Goal: Task Accomplishment & Management: Manage account settings

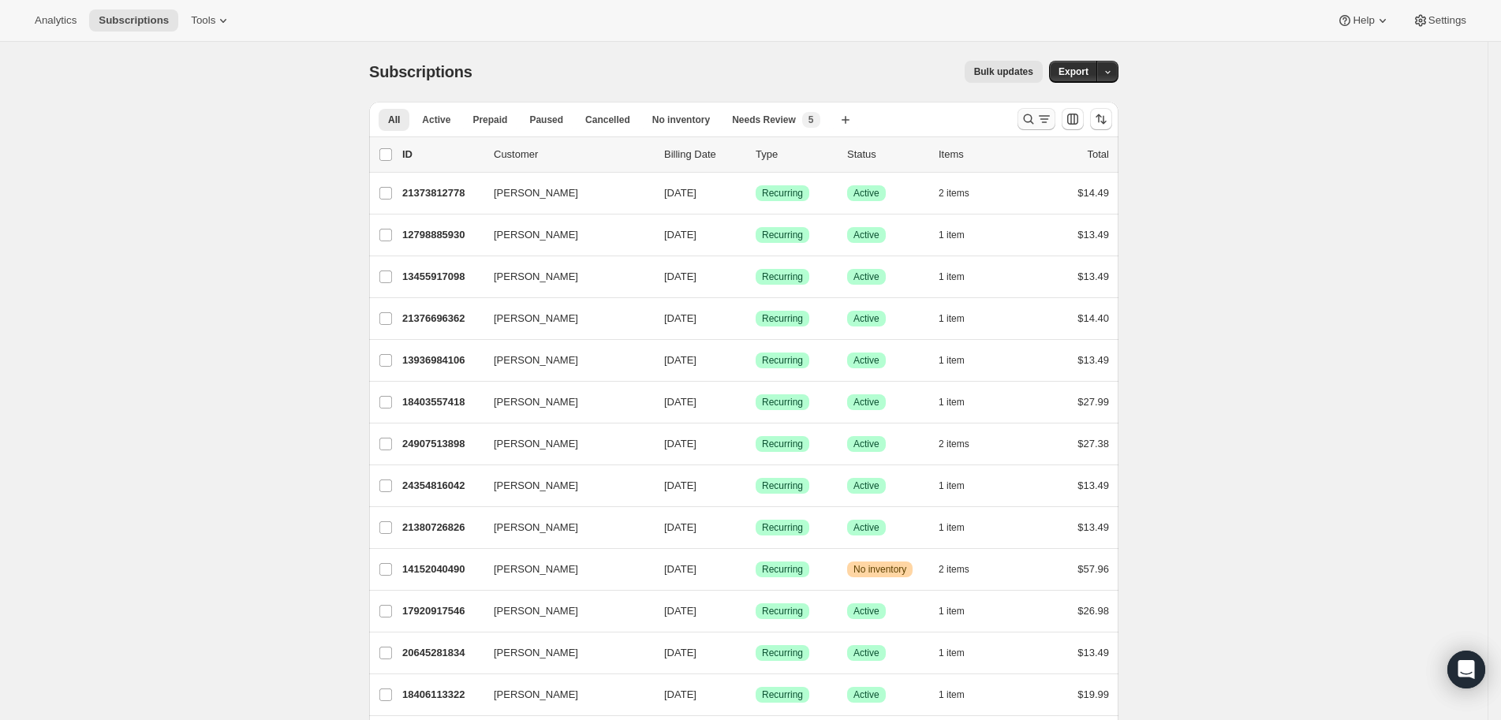
click at [1036, 122] on icon "Search and filter results" at bounding box center [1028, 119] width 16 height 16
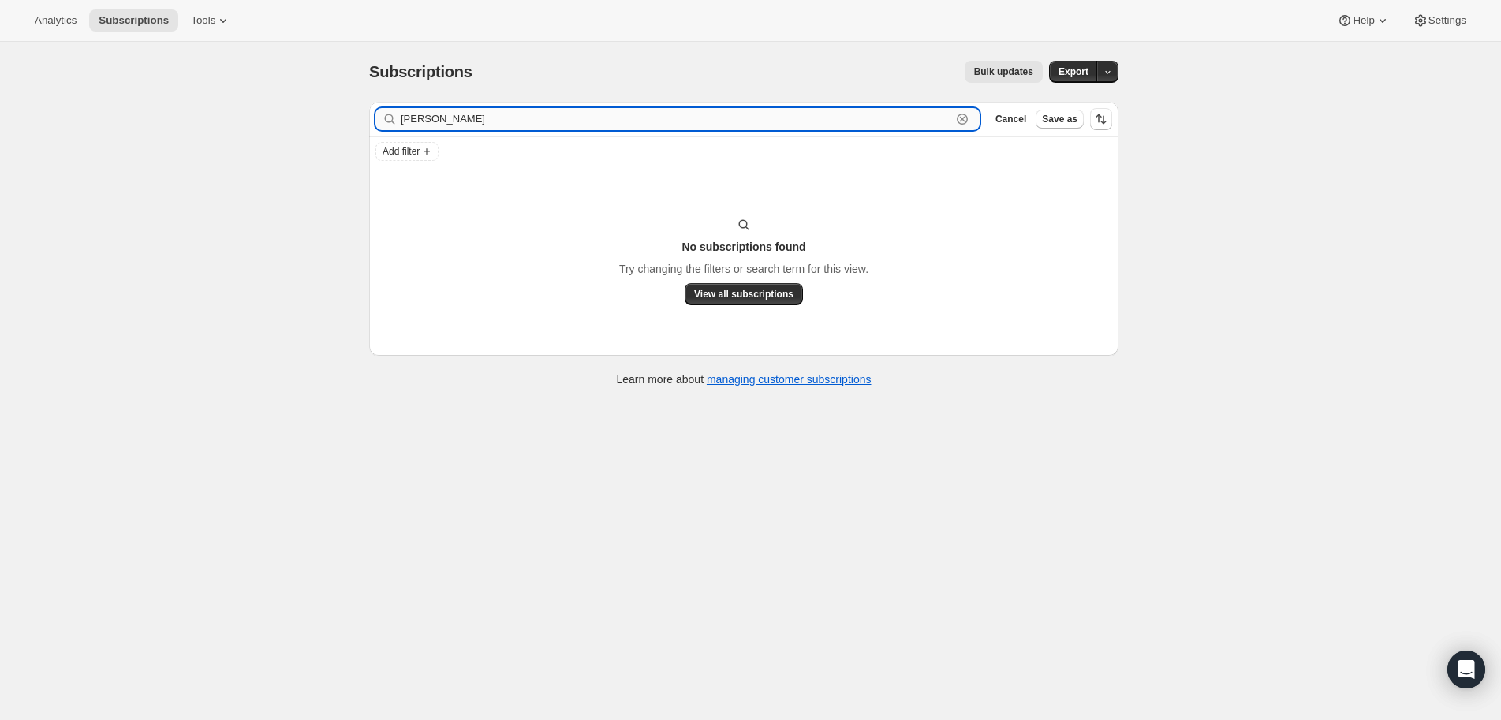
click at [483, 122] on input "Wendy Stauffer" at bounding box center [676, 119] width 550 height 22
paste input "Staufferw@comcast.net"
type input "Staufferw@comcast.net"
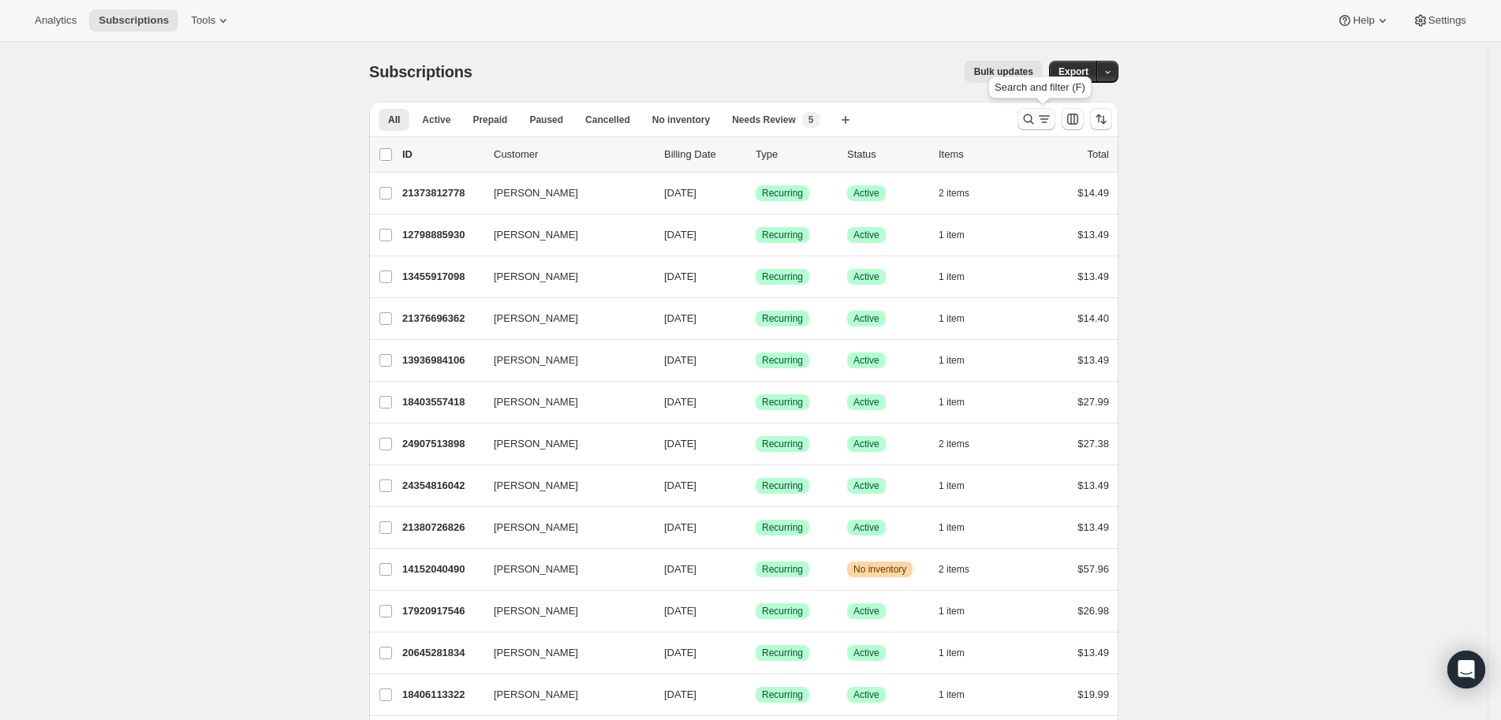
click at [1024, 120] on button "Search and filter results" at bounding box center [1036, 119] width 38 height 22
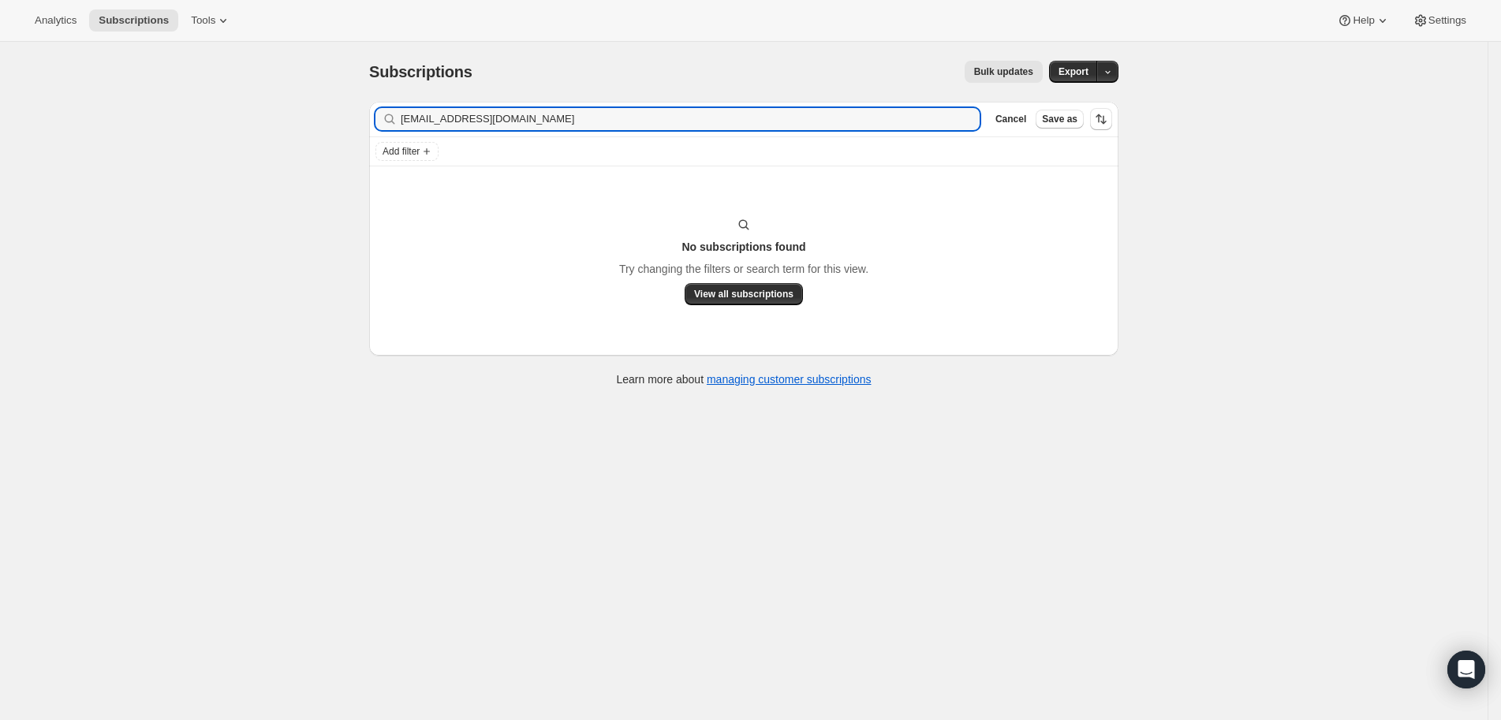
type input "Staufferw@comcast.net"
click at [532, 115] on input "Staufferw@comcast.net" at bounding box center [676, 119] width 550 height 22
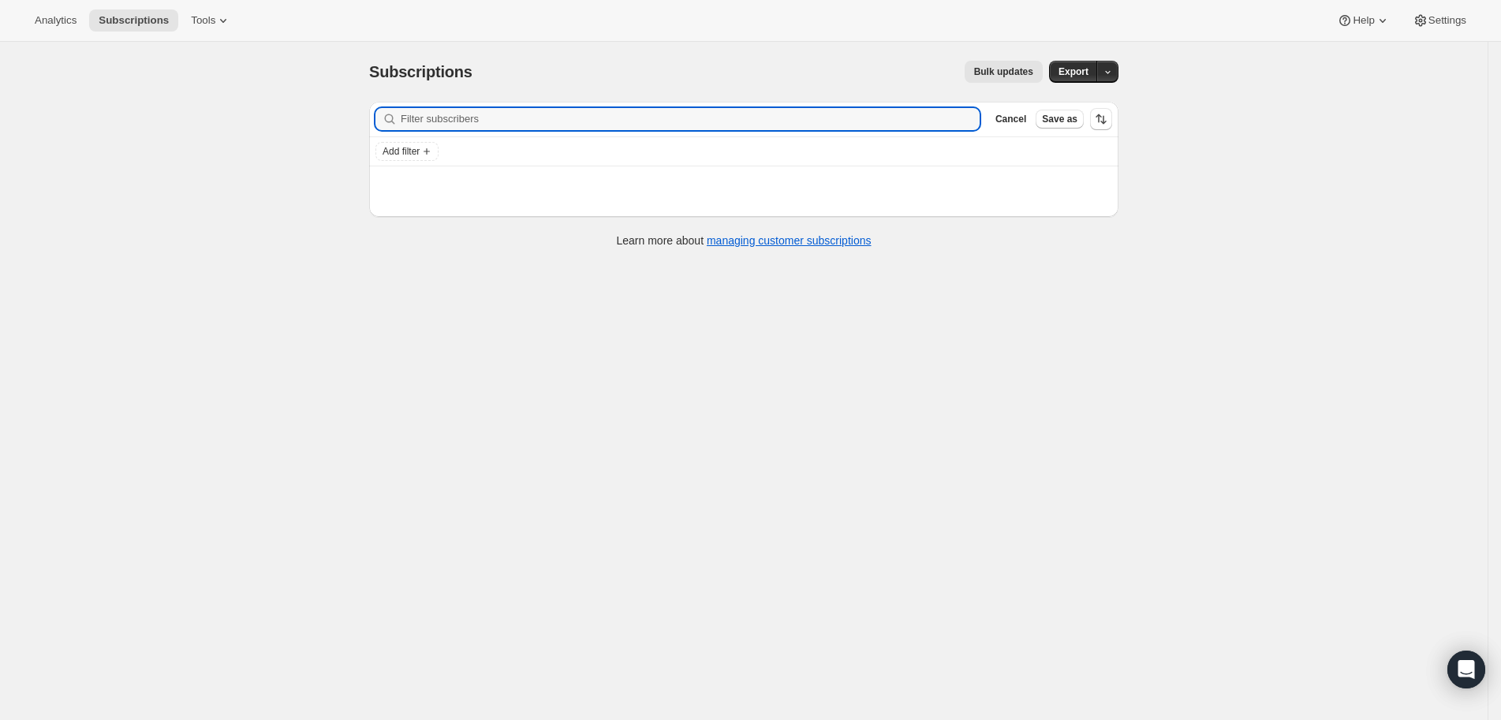
paste input "Wendy Stauffer"
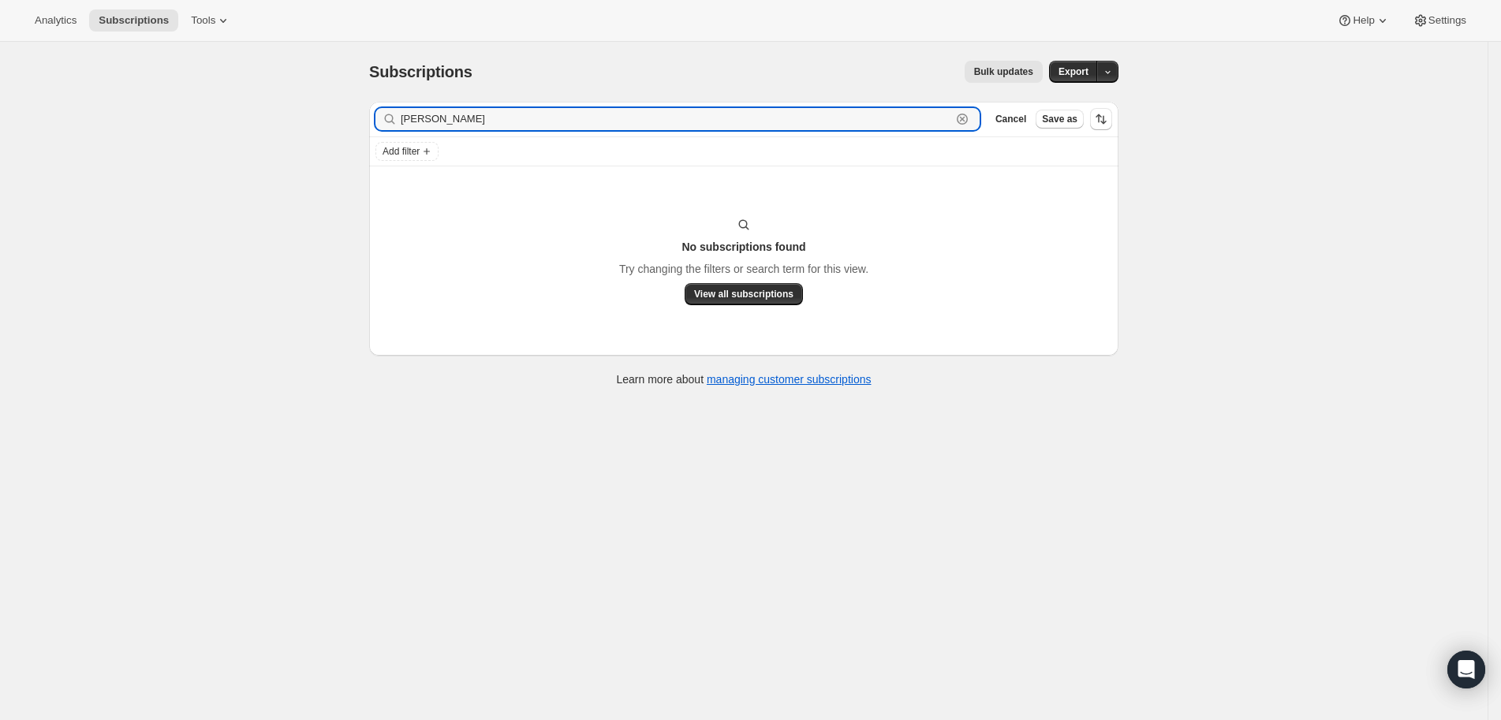
type input "Wendy Stauffer"
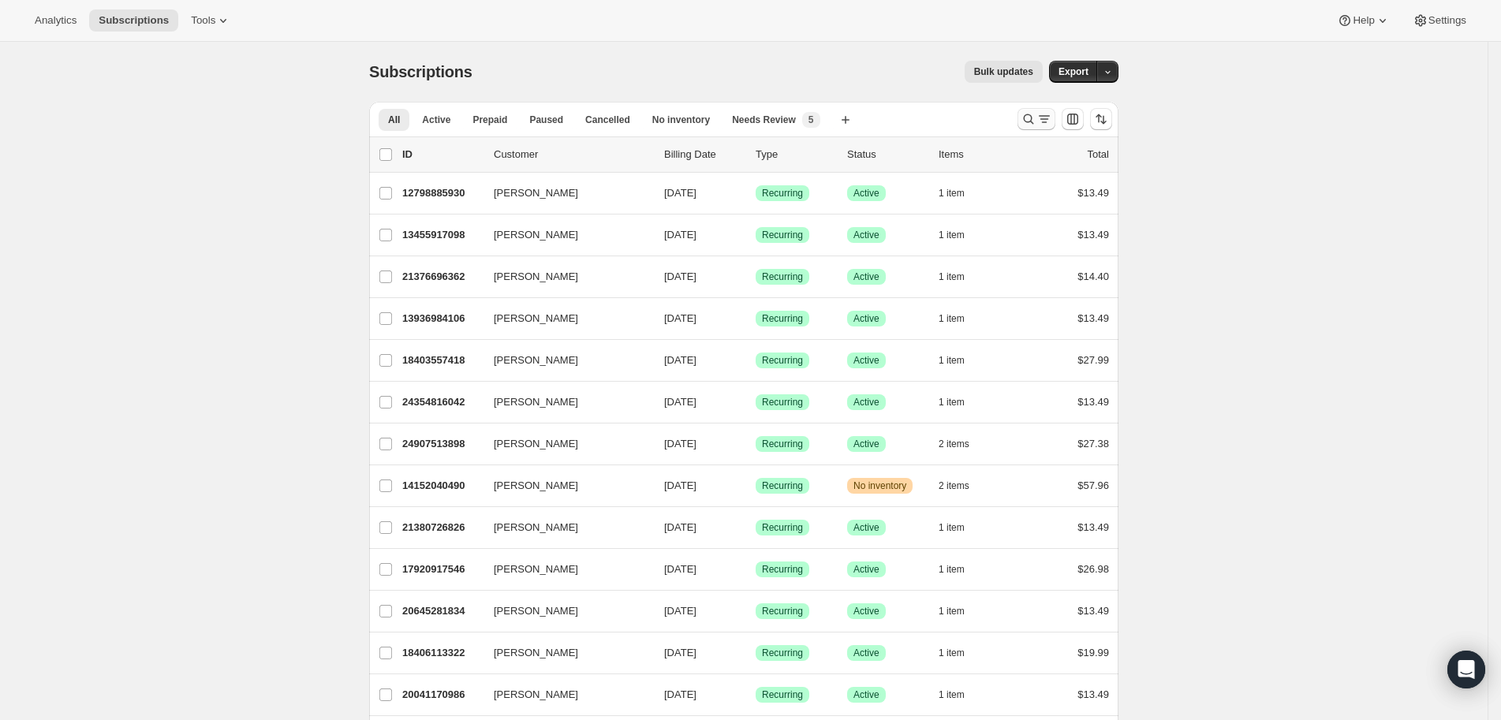
click at [1029, 119] on icon "Search and filter results" at bounding box center [1028, 119] width 16 height 16
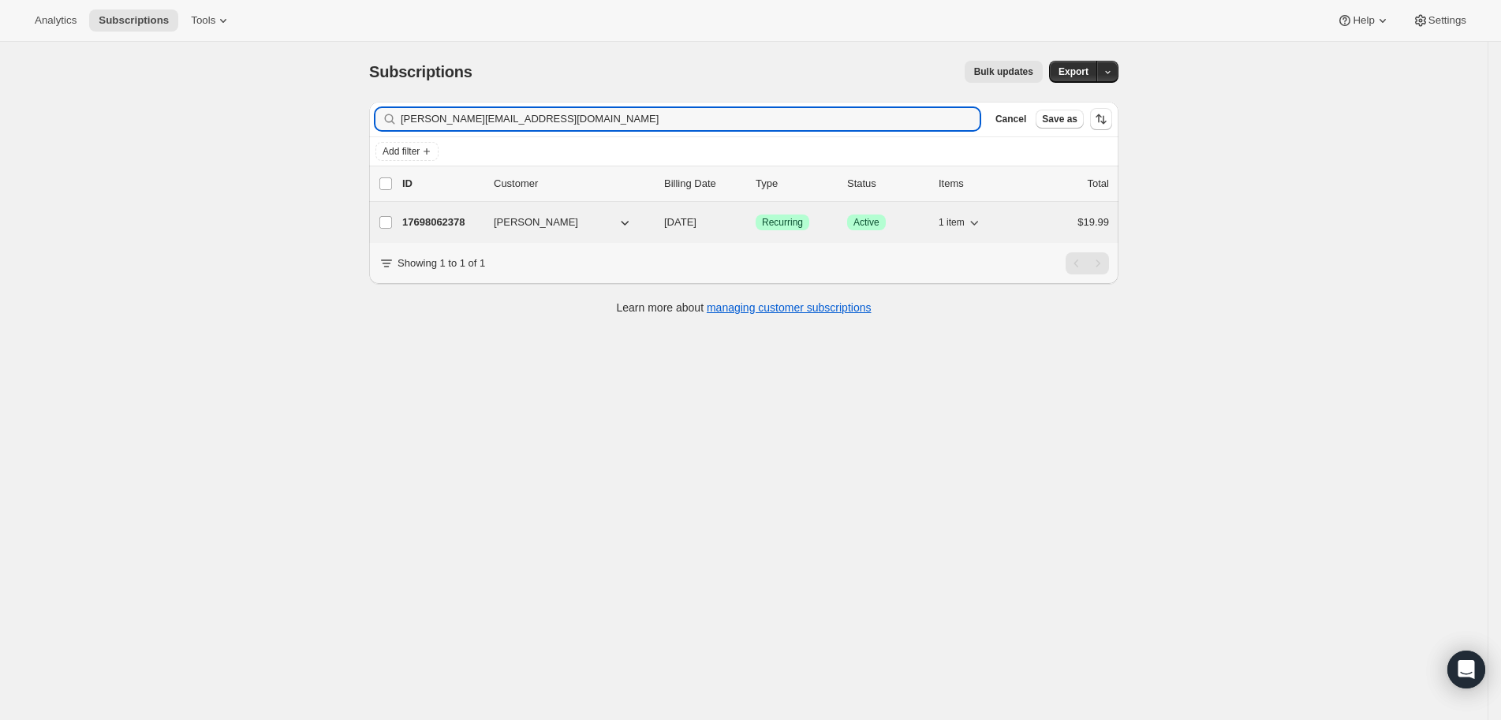
type input "[PERSON_NAME][EMAIL_ADDRESS][DOMAIN_NAME]"
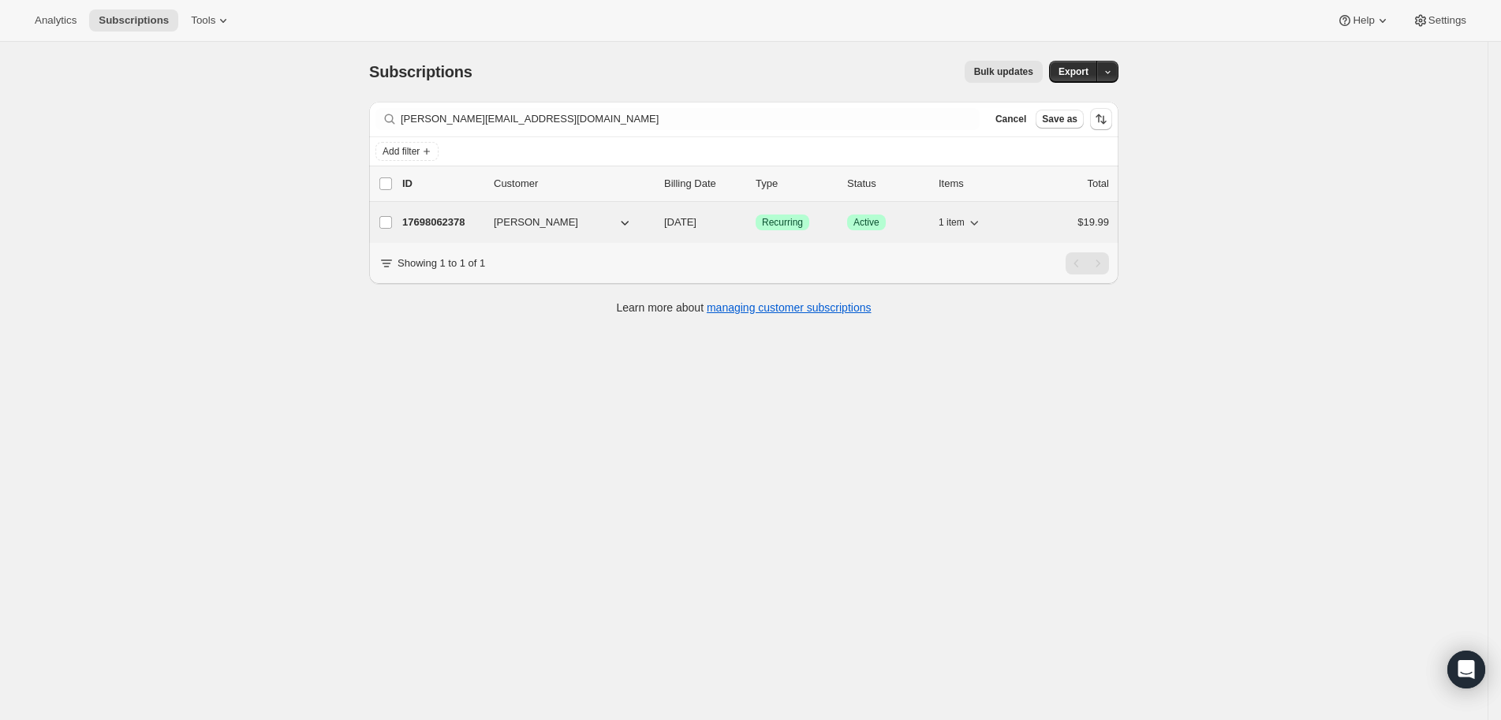
click at [471, 221] on p "17698062378" at bounding box center [441, 223] width 79 height 16
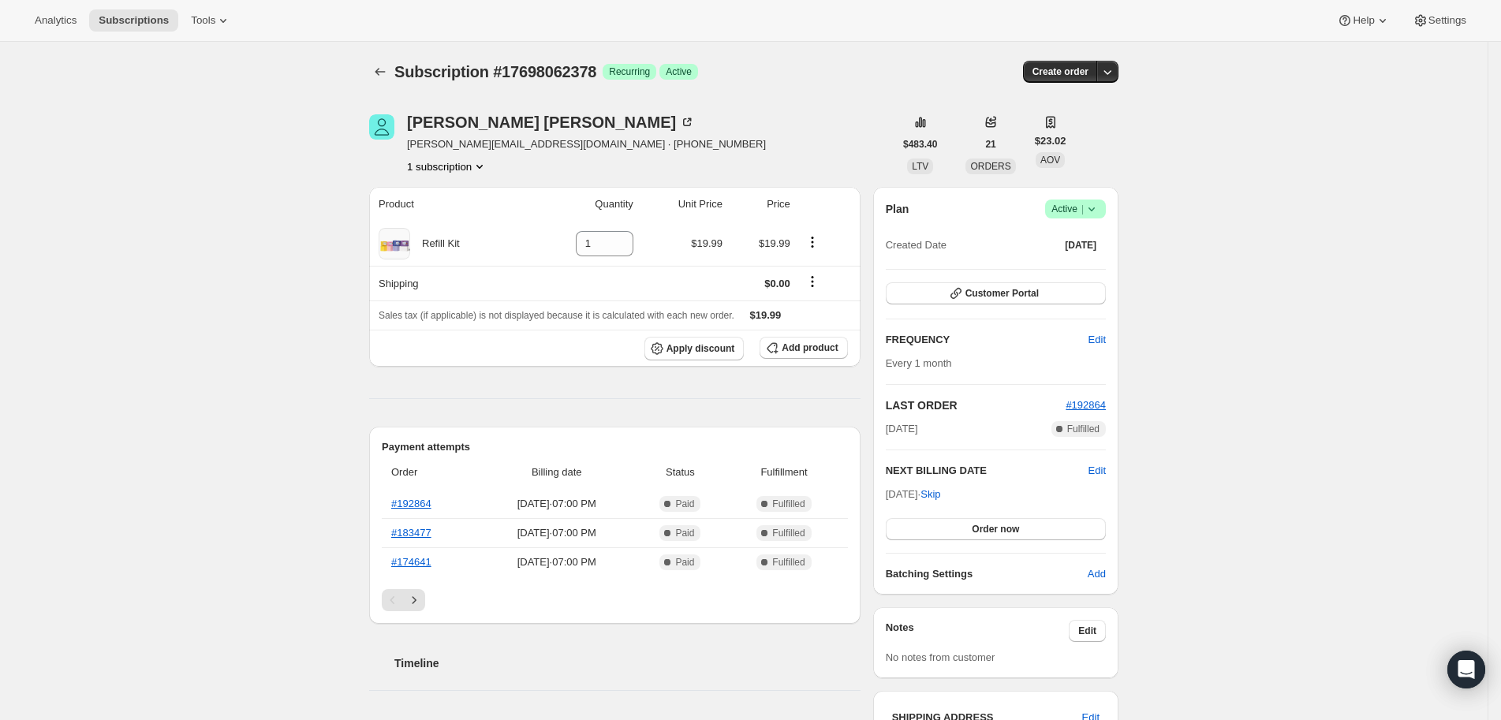
click at [759, 114] on div "[PERSON_NAME] [PERSON_NAME][EMAIL_ADDRESS][DOMAIN_NAME] · [PHONE_NUMBER] 1 subs…" at bounding box center [631, 144] width 524 height 60
click at [422, 504] on link "#192864" at bounding box center [411, 504] width 40 height 12
click at [1186, 448] on div "Subscription #17698062378. This page is ready Subscription #17698062378 Success…" at bounding box center [743, 649] width 1487 height 1215
click at [819, 107] on div "Christine Carlson christine.davis29@yahoo.com · +16362091920 1 subscription $48…" at bounding box center [737, 649] width 762 height 1121
click at [595, 423] on div "Product Quantity Unit Price Price Refill Kit 1 $19.99 $19.99 Shipping $0.00 Sal…" at bounding box center [614, 698] width 491 height 1023
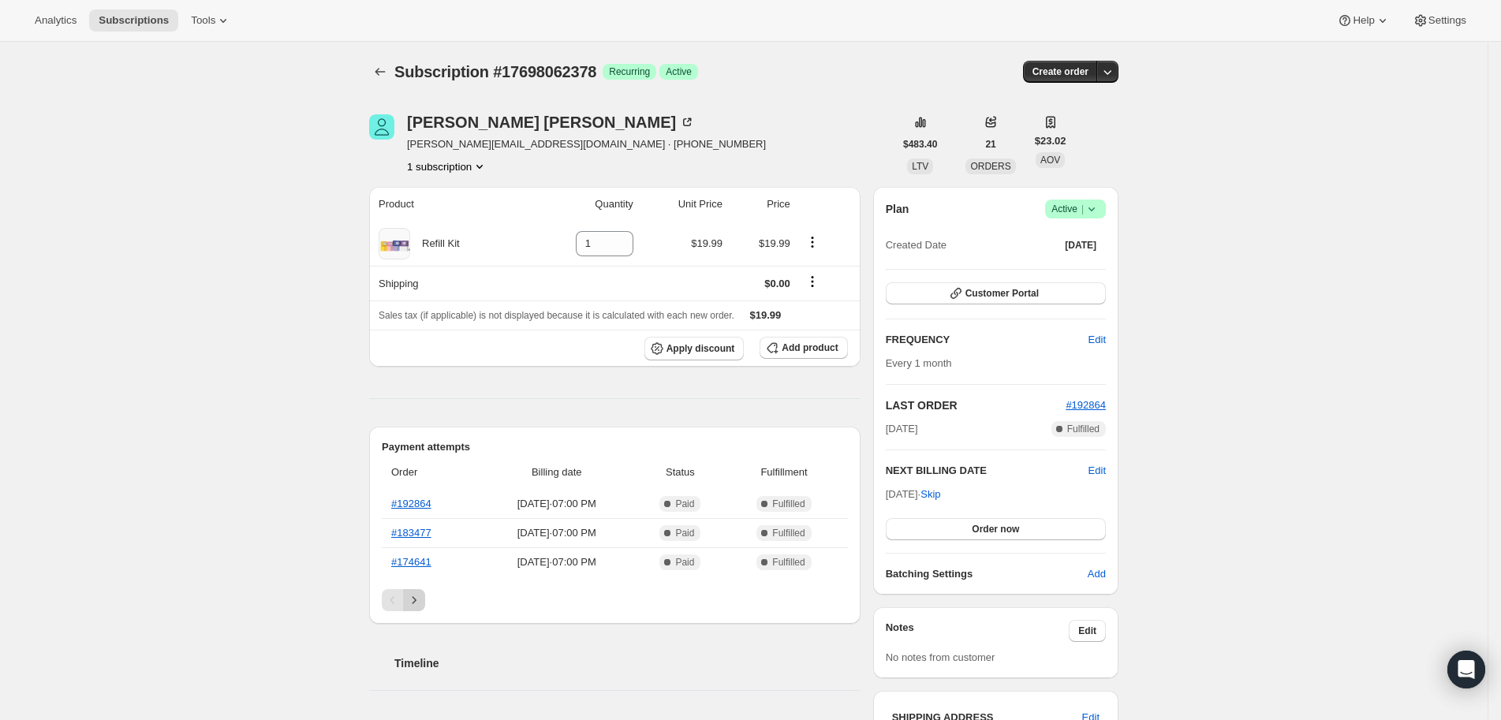
click at [422, 603] on icon "Next" at bounding box center [414, 600] width 16 height 16
click at [738, 395] on div "Product Quantity Unit Price Price Refill Kit 1 $19.99 $19.99 Shipping $0.00 Sal…" at bounding box center [614, 698] width 491 height 1023
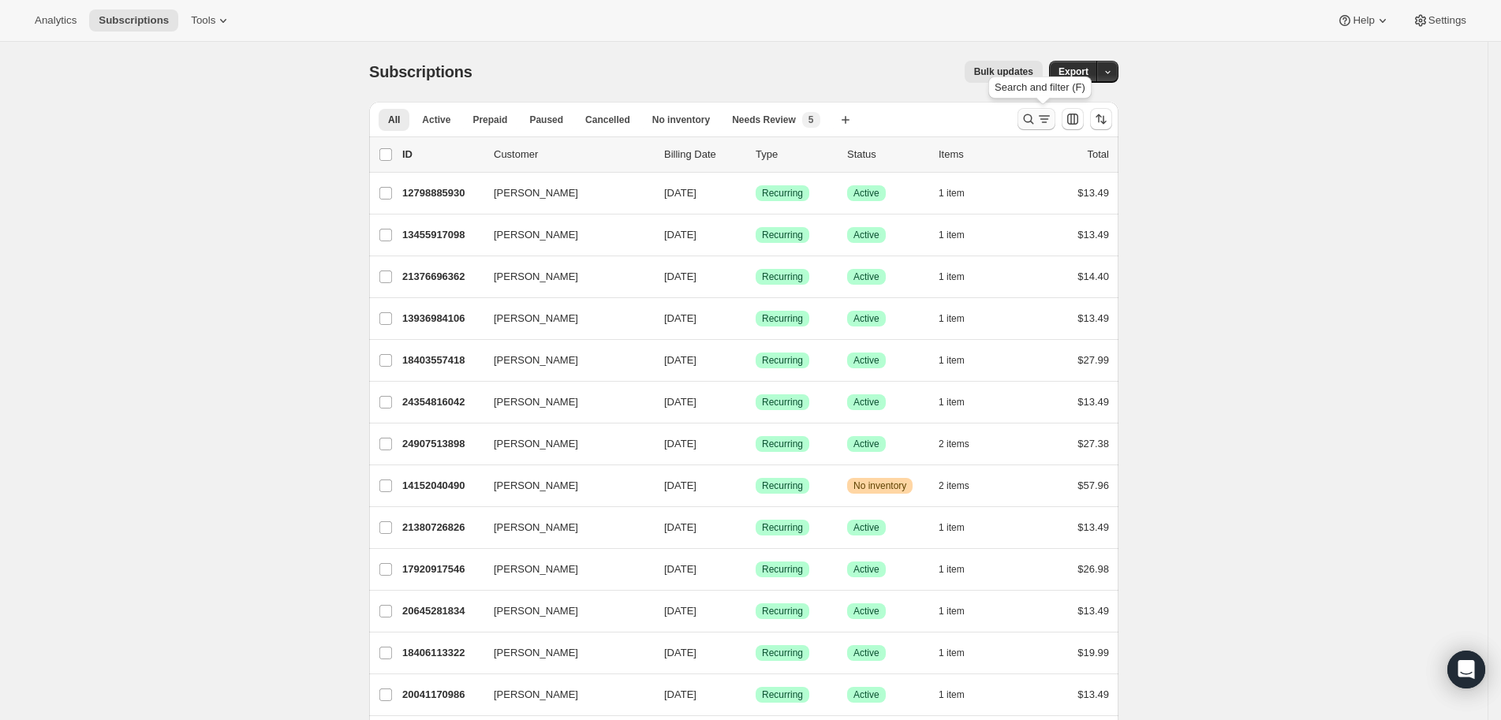
click at [1034, 118] on icon "Search and filter results" at bounding box center [1029, 119] width 10 height 10
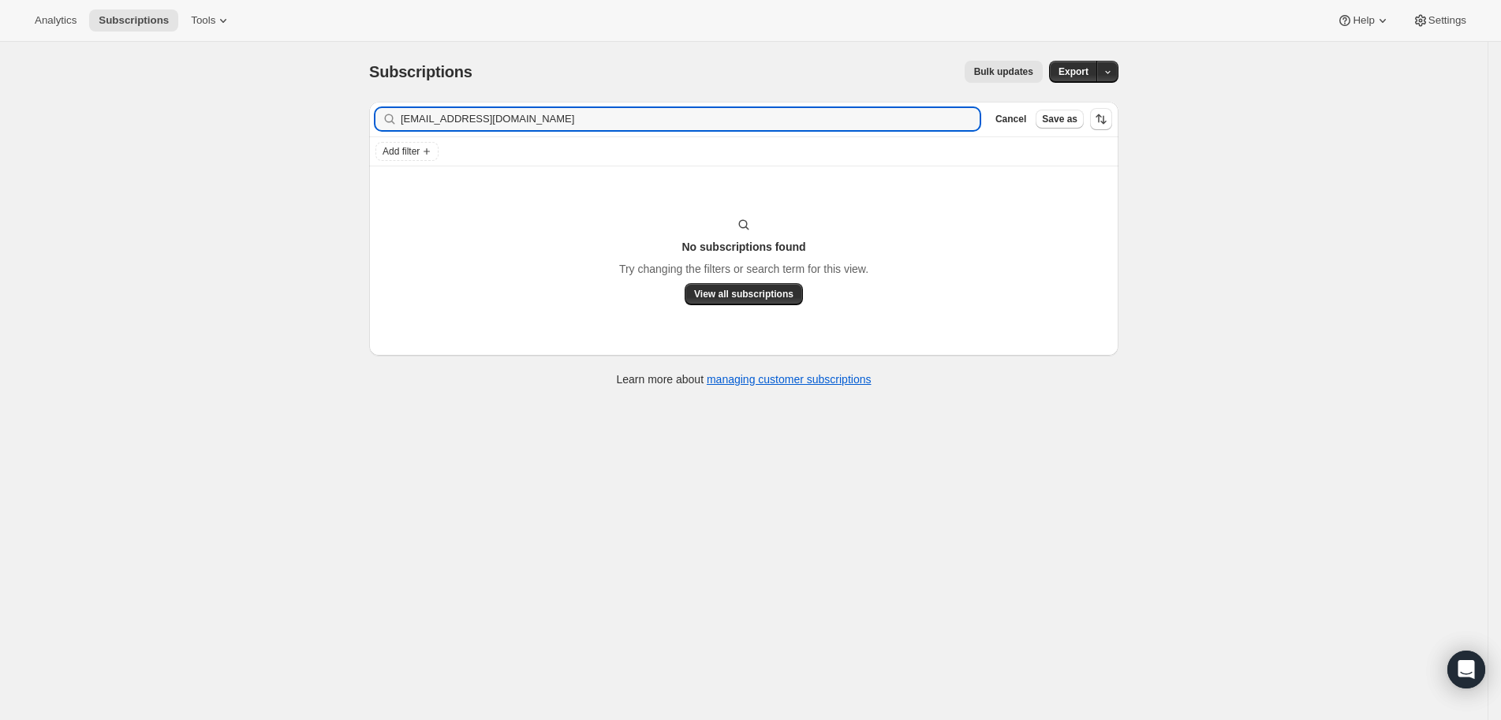
type input "drea.humphrey86@gmail.com"
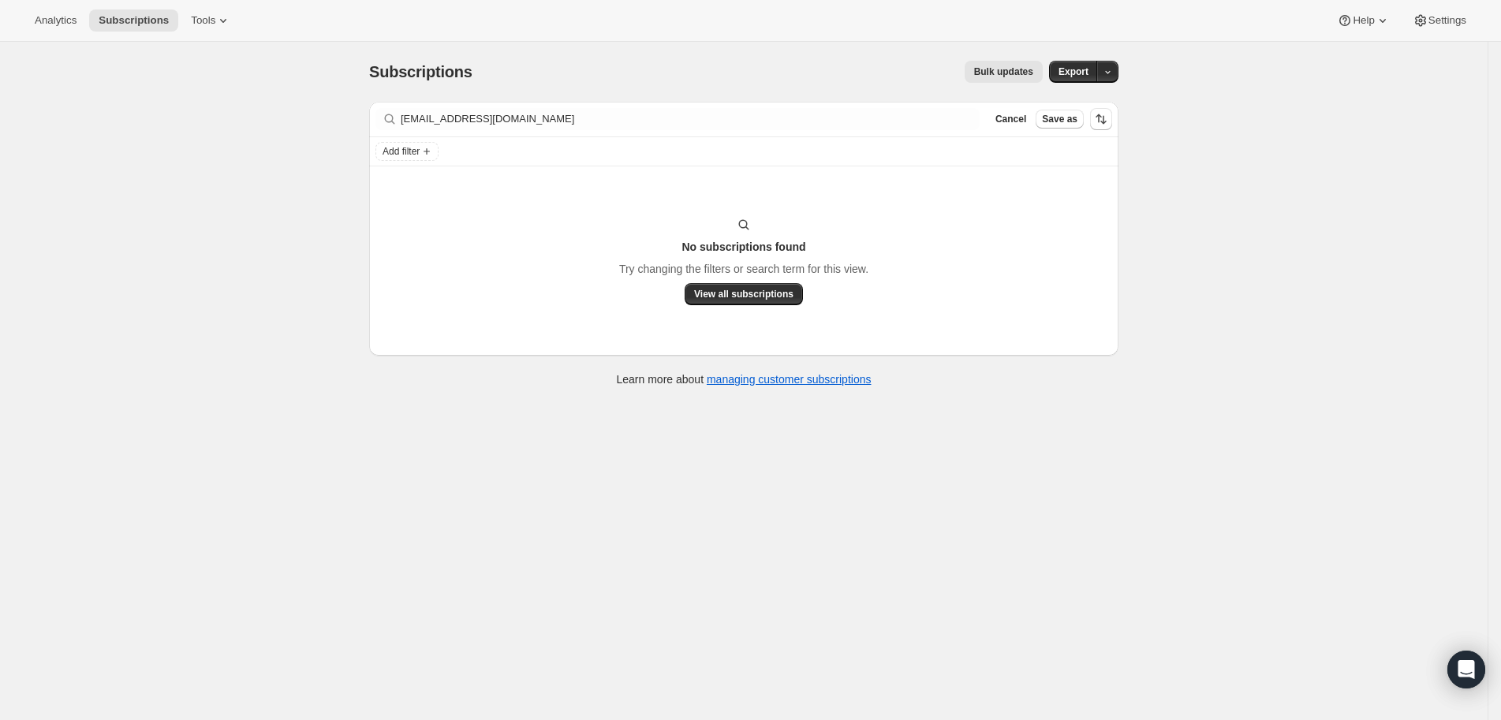
click at [472, 106] on div "Filter subscribers drea.humphrey86@gmail.com Clear Cancel Save as" at bounding box center [743, 119] width 749 height 35
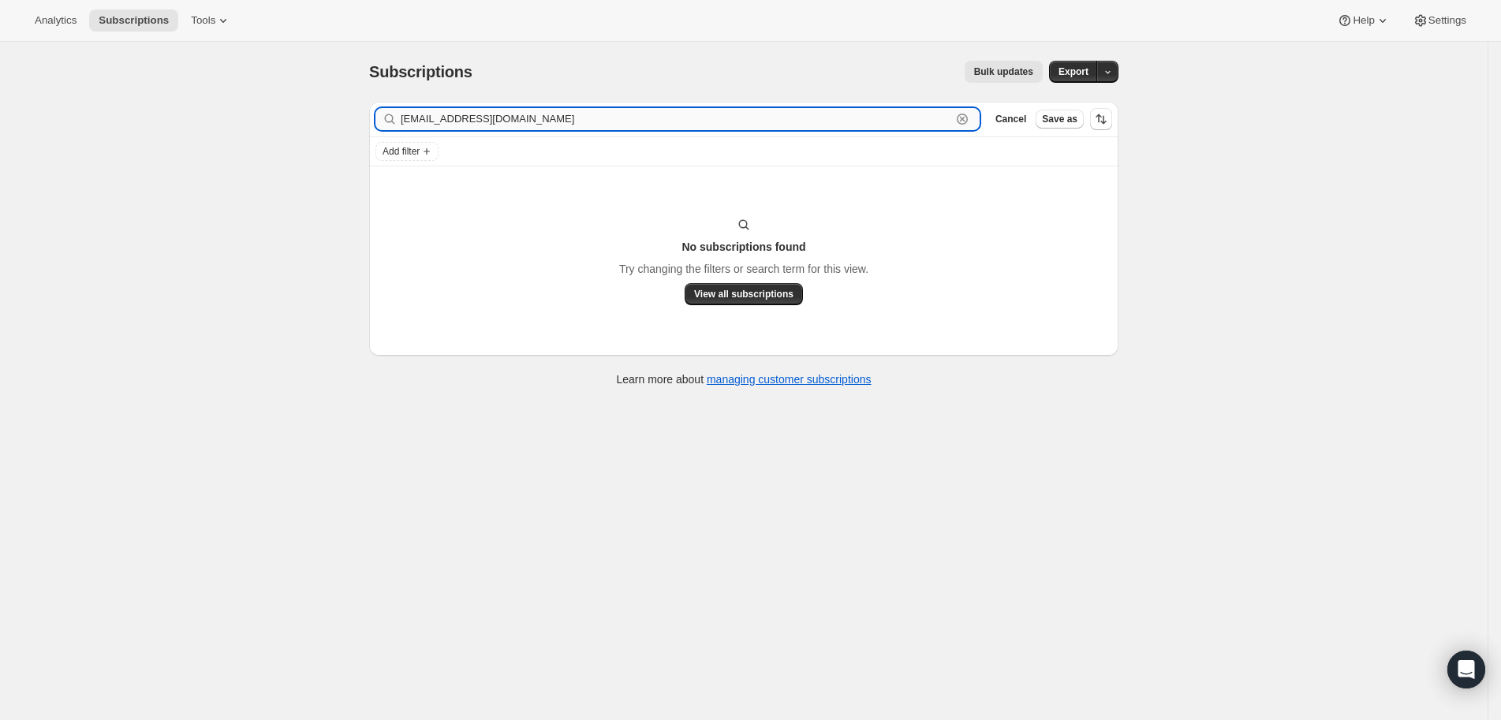
click at [471, 115] on input "drea.humphrey86@gmail.com" at bounding box center [676, 119] width 550 height 22
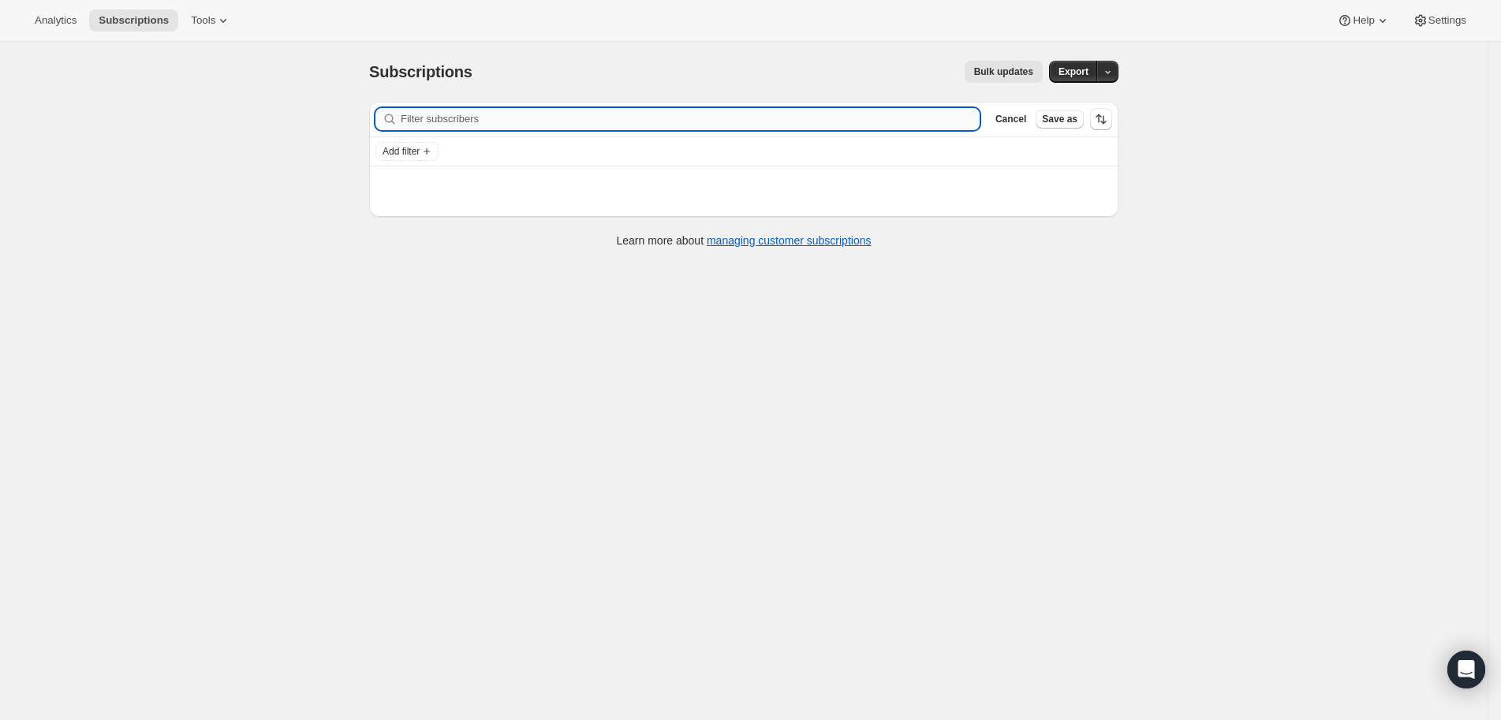
click at [472, 117] on input "Filter subscribers" at bounding box center [690, 119] width 579 height 22
type input "v"
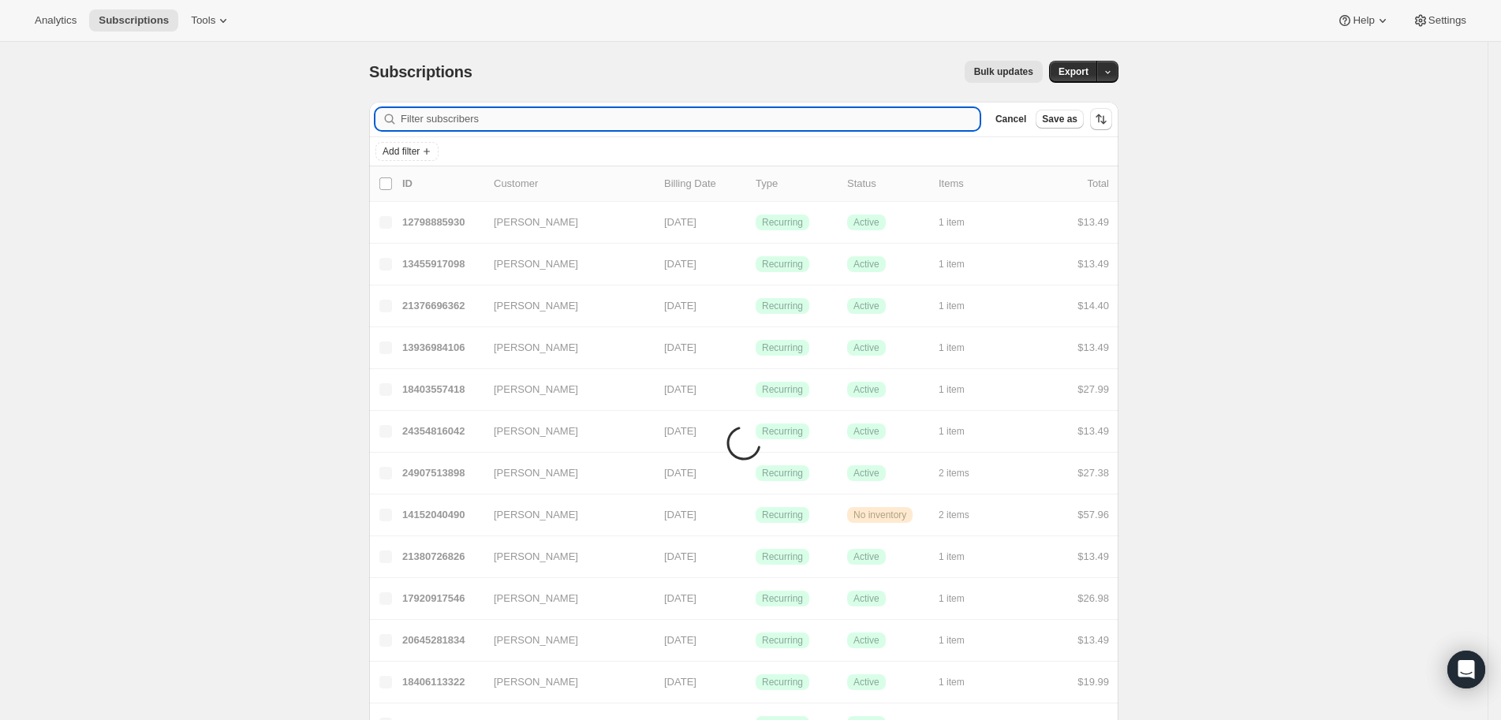
paste input "Andrea Humphrey"
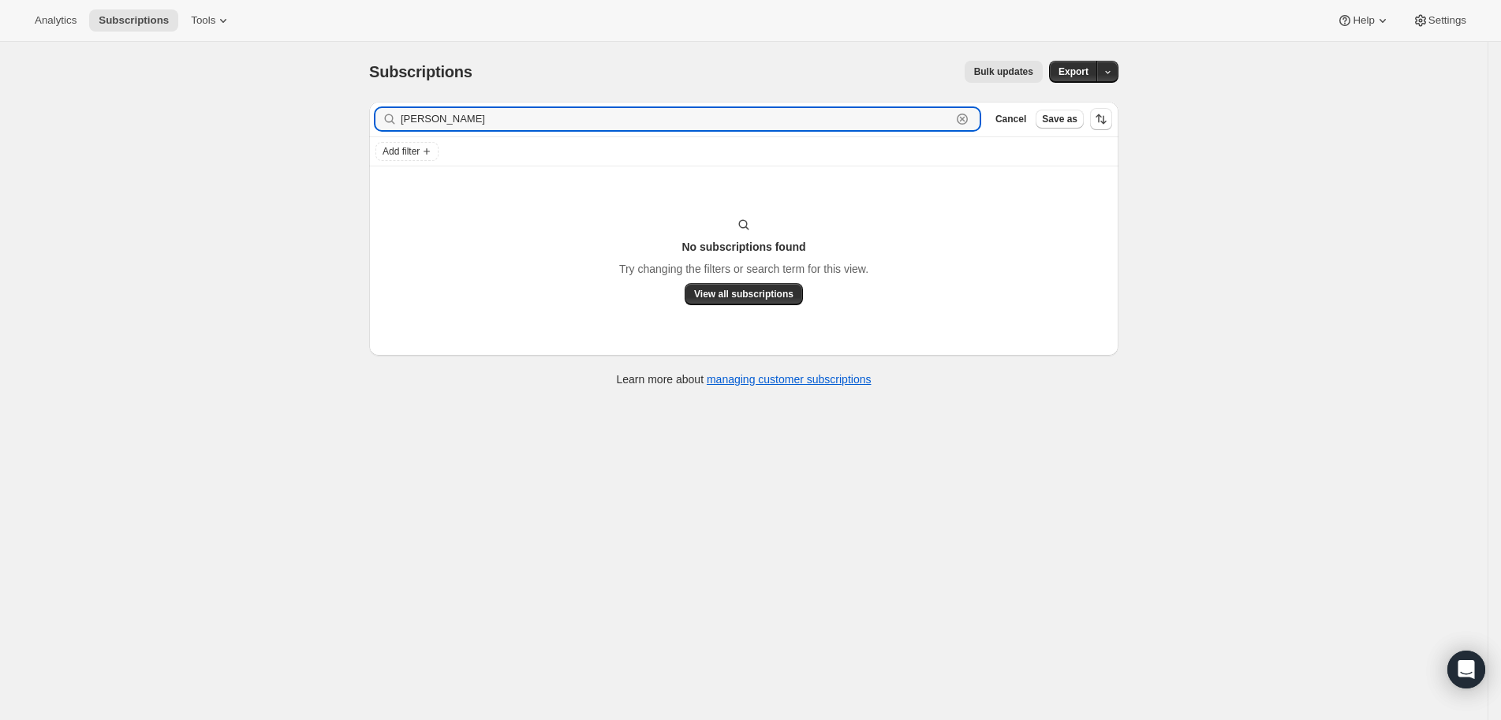
type input "Andrea Humphrey"
click at [312, 161] on div "Subscriptions. This page is ready Subscriptions Bulk updates More actions Bulk …" at bounding box center [743, 402] width 1487 height 720
click at [446, 108] on input "Andrea Humphrey" at bounding box center [676, 119] width 550 height 22
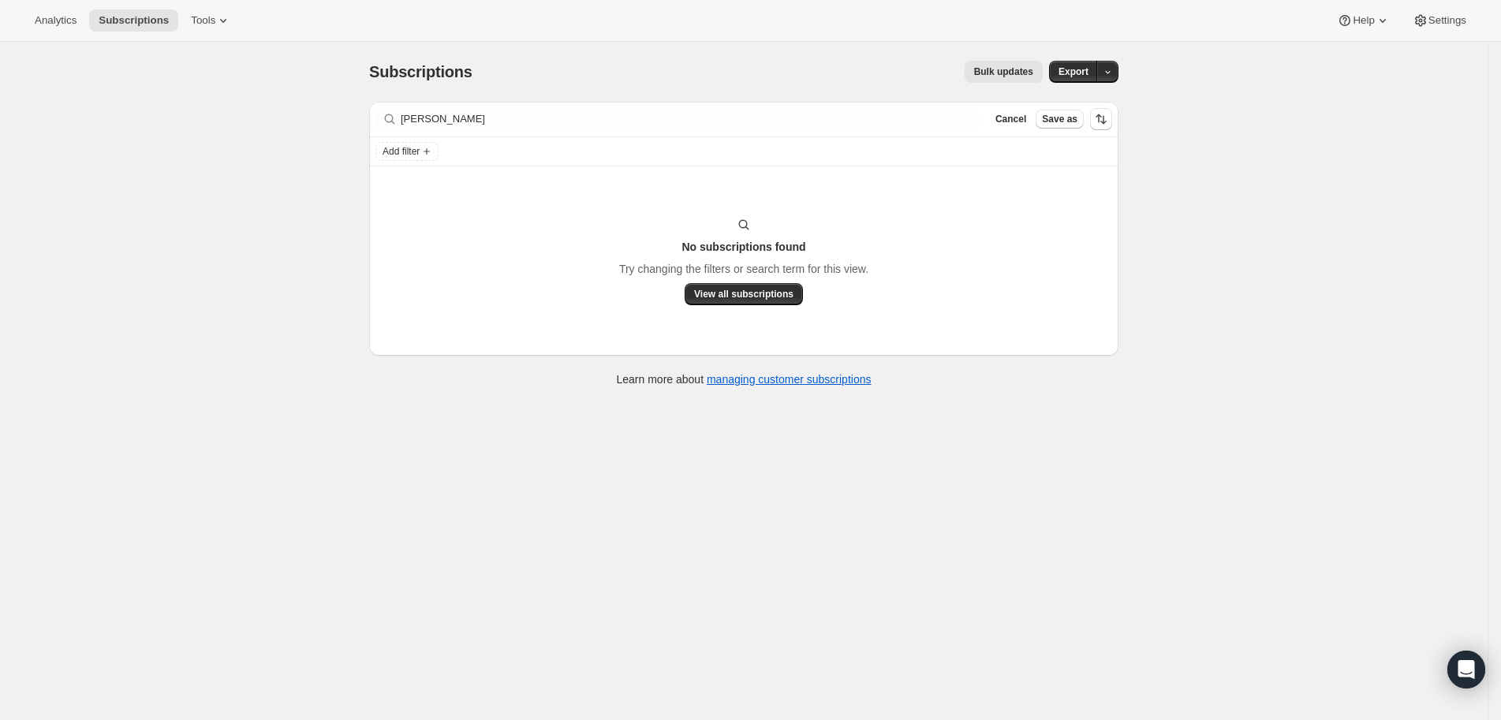
click at [447, 106] on div "Filter subscribers Andrea Humphrey Clear Cancel Save as" at bounding box center [743, 119] width 749 height 35
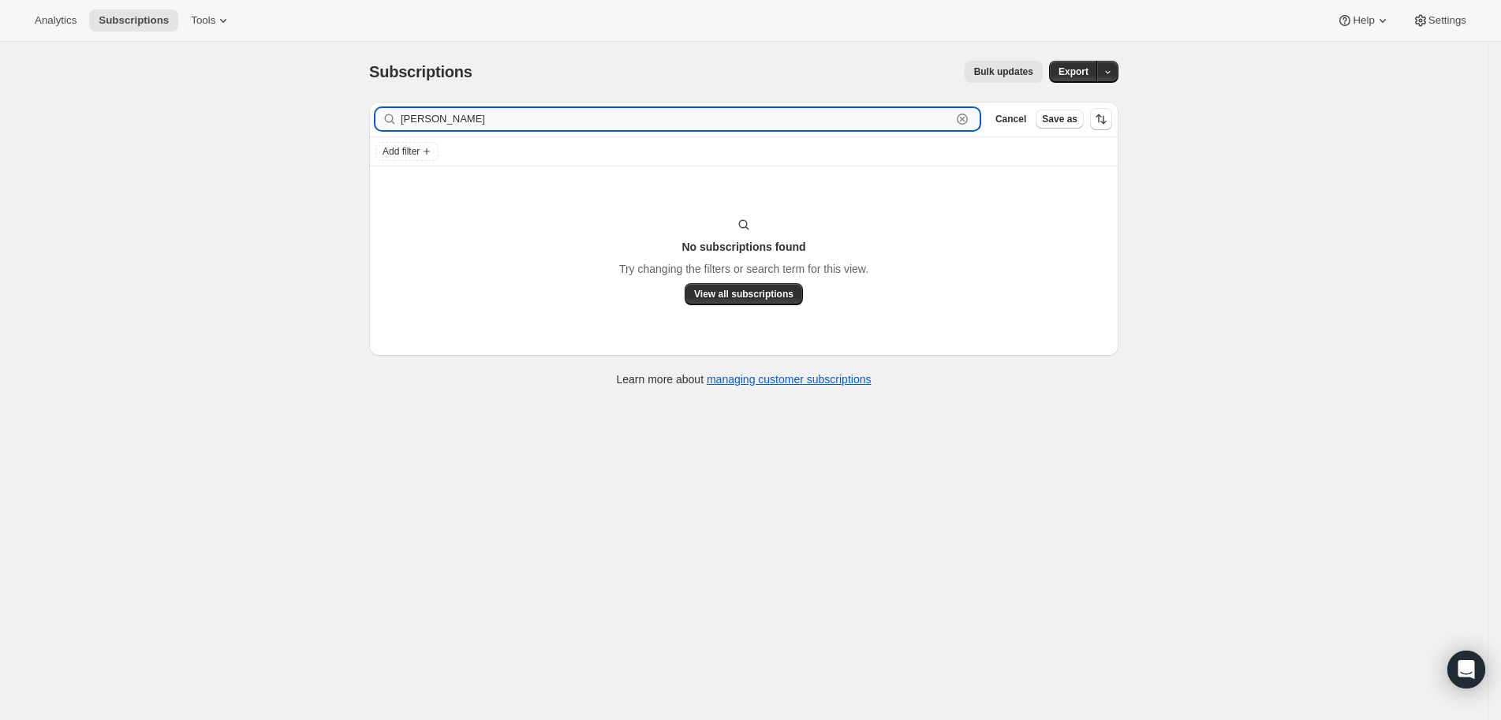
click at [446, 114] on input "Andrea Humphrey" at bounding box center [676, 119] width 550 height 22
click at [445, 147] on div "Filter subscribers Andrea Humphrey Clear Cancel Save as Add filter" at bounding box center [743, 134] width 749 height 65
click at [466, 113] on input "Andrea Humphrey" at bounding box center [676, 119] width 550 height 22
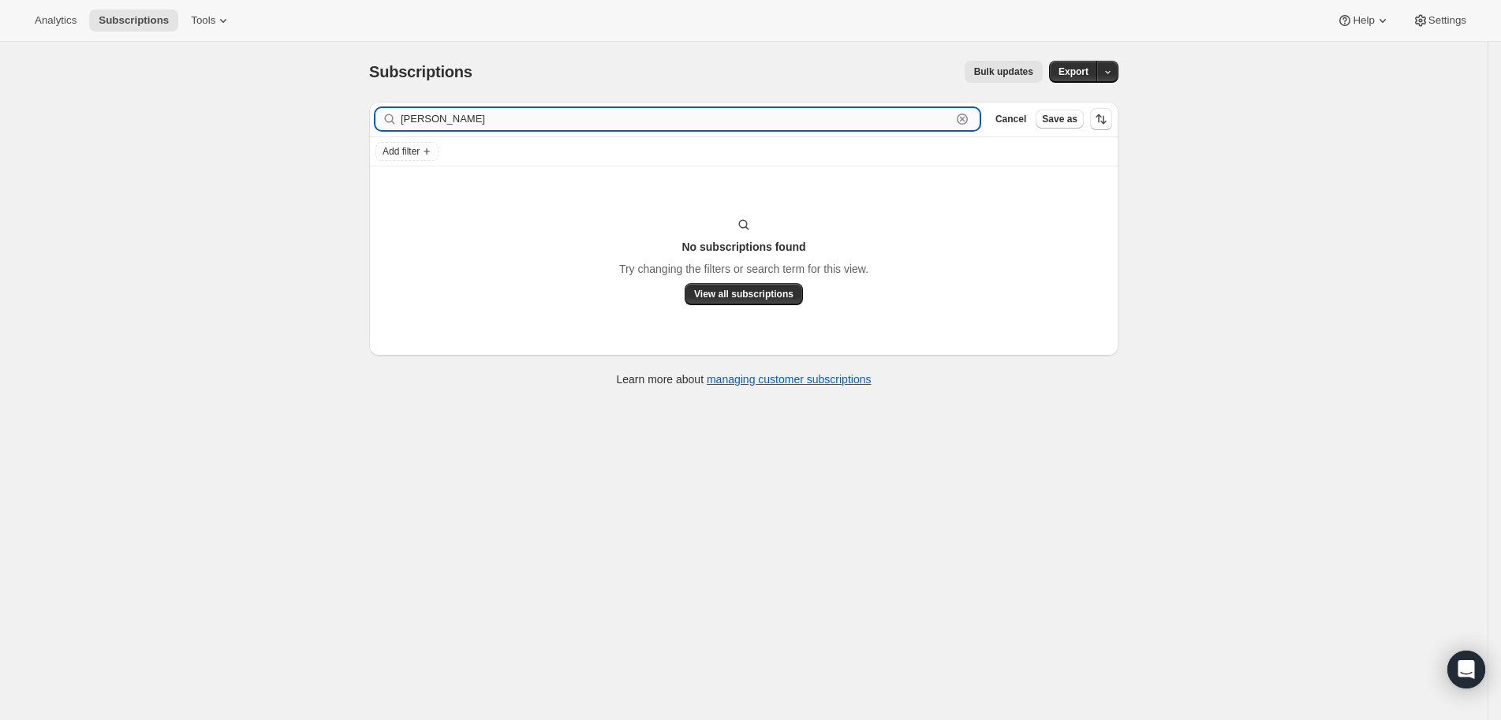
click at [466, 113] on input "Andrea Humphrey" at bounding box center [676, 119] width 550 height 22
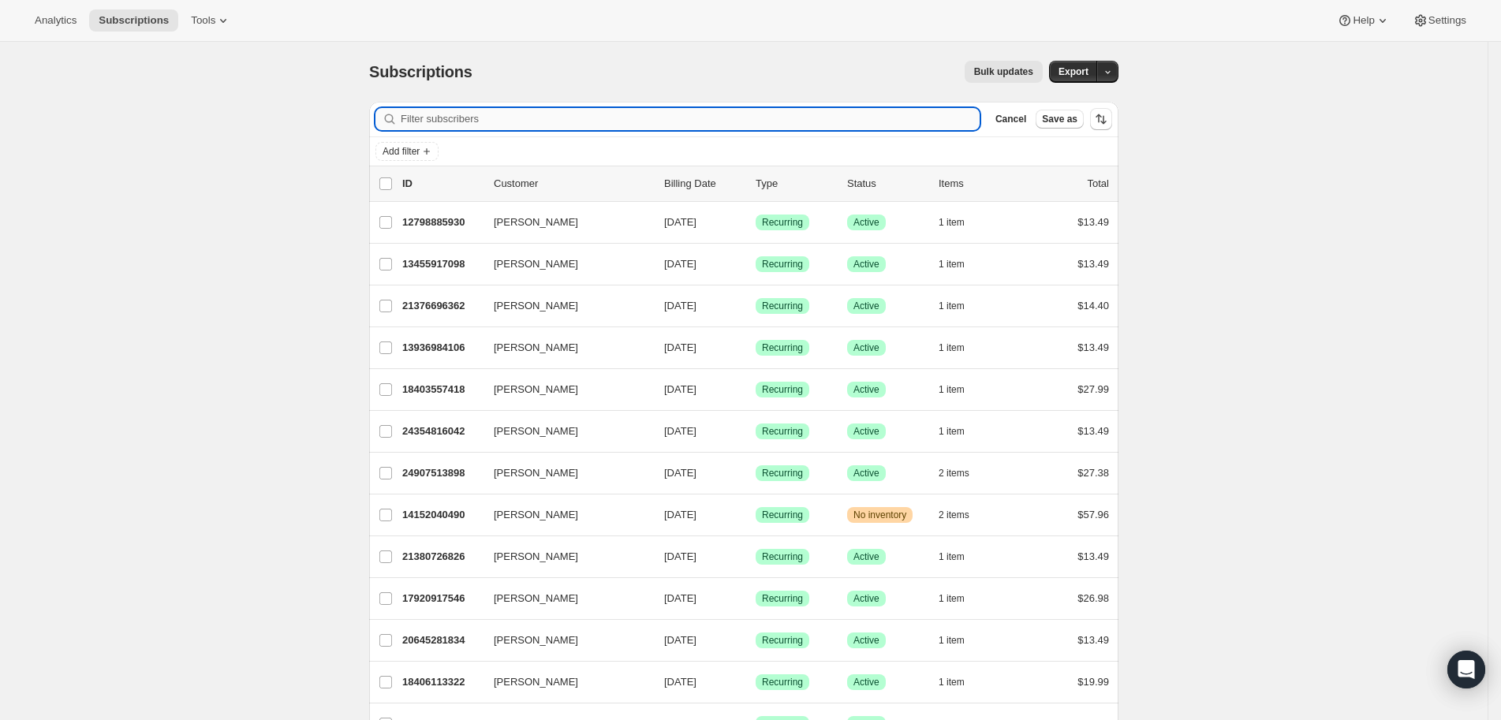
paste input "Drea.humphrey86@gmail.com"
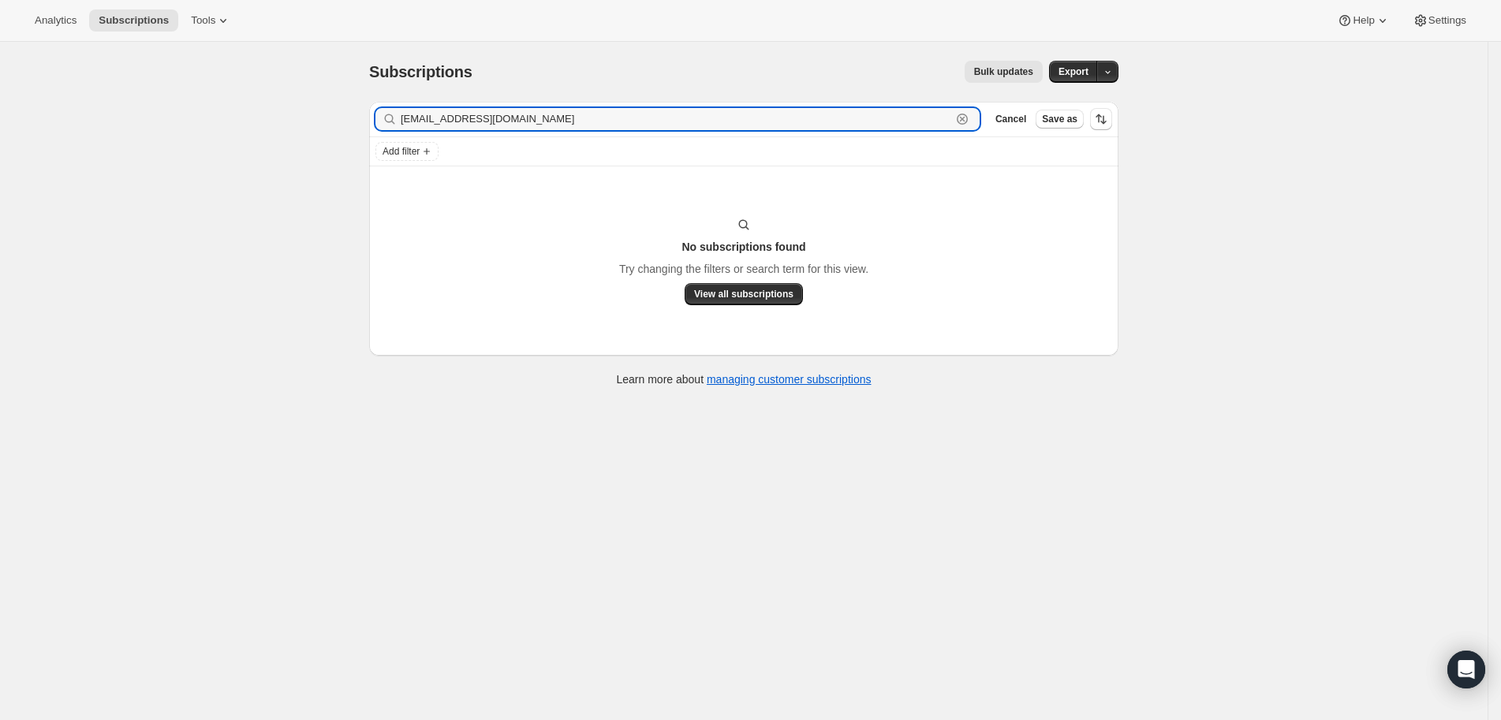
type input "Drea.humphrey86@gmail.com"
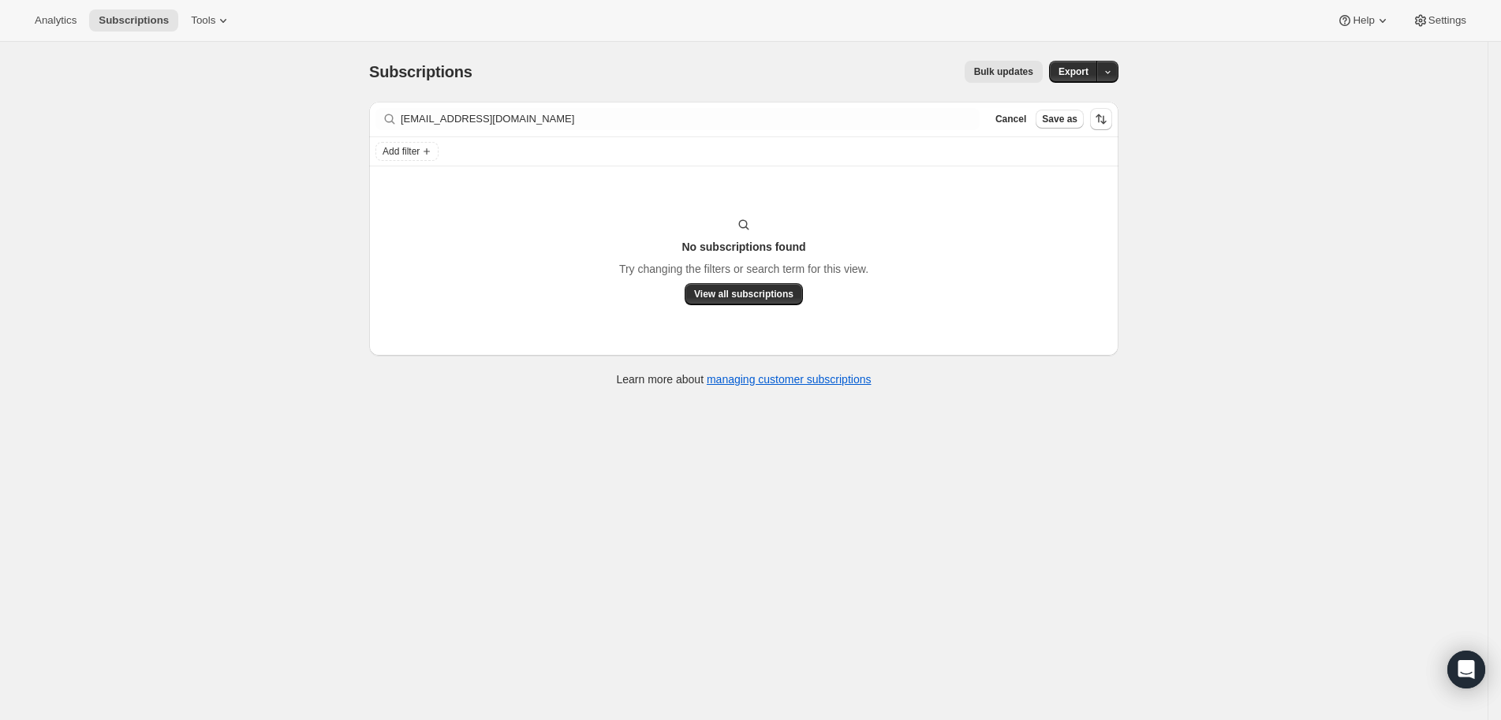
click at [509, 100] on div "Subscriptions. This page is ready Subscriptions Bulk updates More actions Bulk …" at bounding box center [743, 72] width 749 height 60
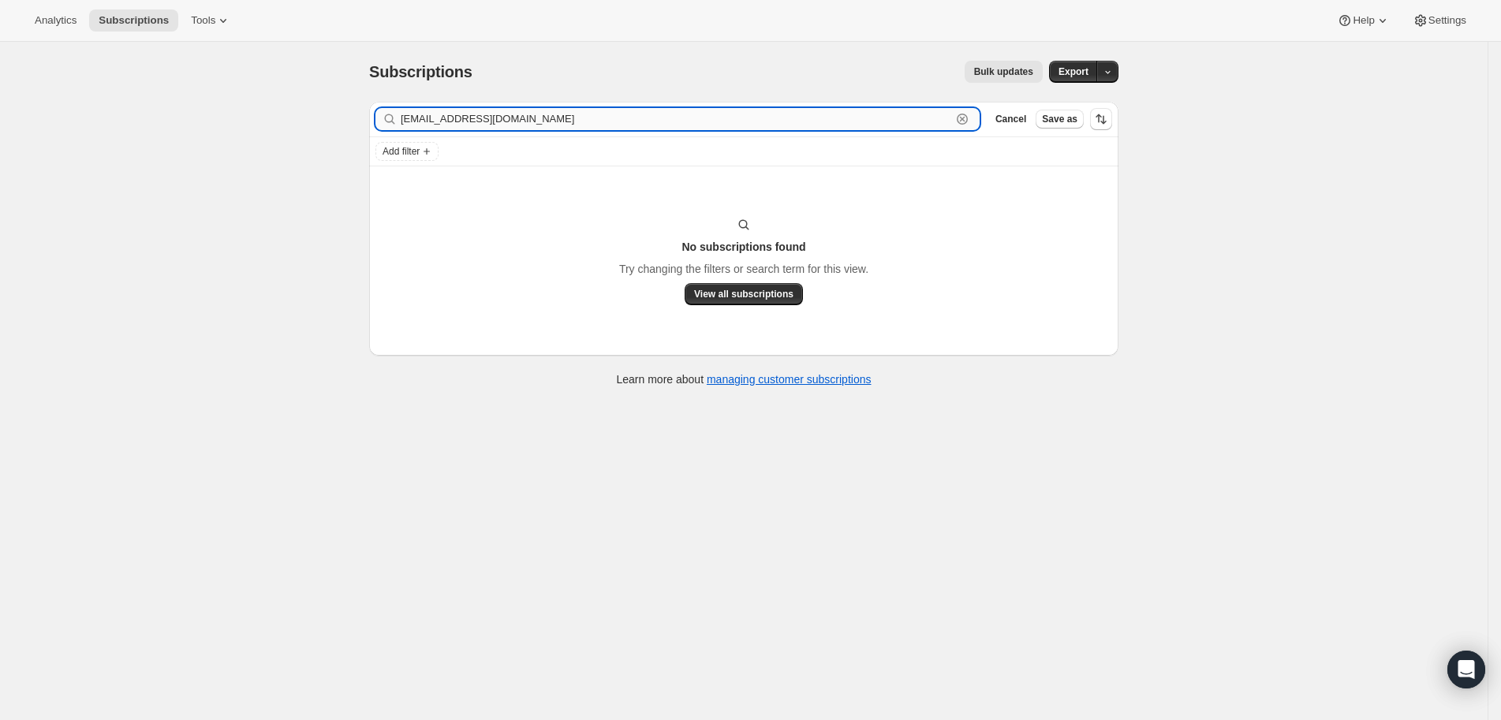
click at [492, 127] on input "Drea.humphrey86@gmail.com" at bounding box center [676, 119] width 550 height 22
click at [494, 125] on input "Drea.humphrey86@gmail.com" at bounding box center [676, 119] width 550 height 22
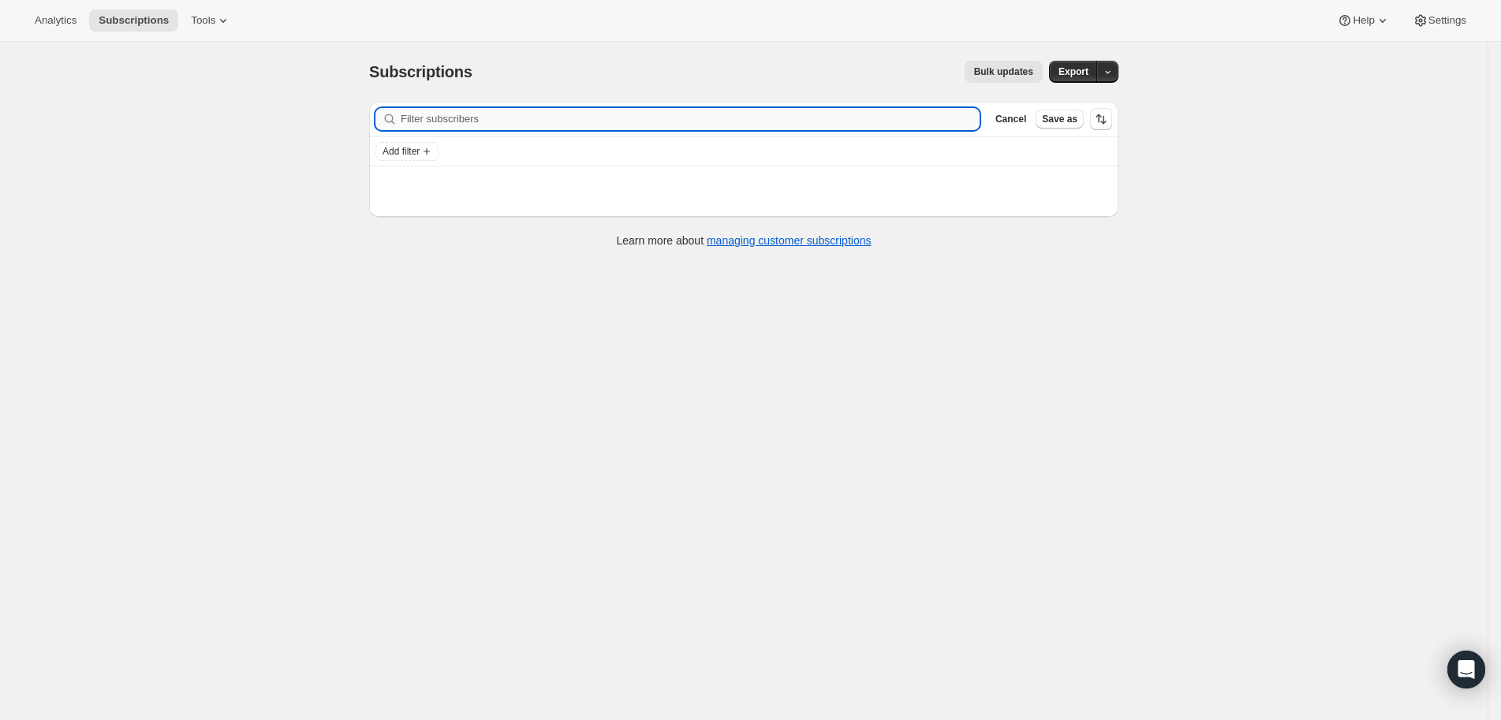
paste input "drea.humphrey86@gmail.com"
type input "drea.humphrey86@gmail.com"
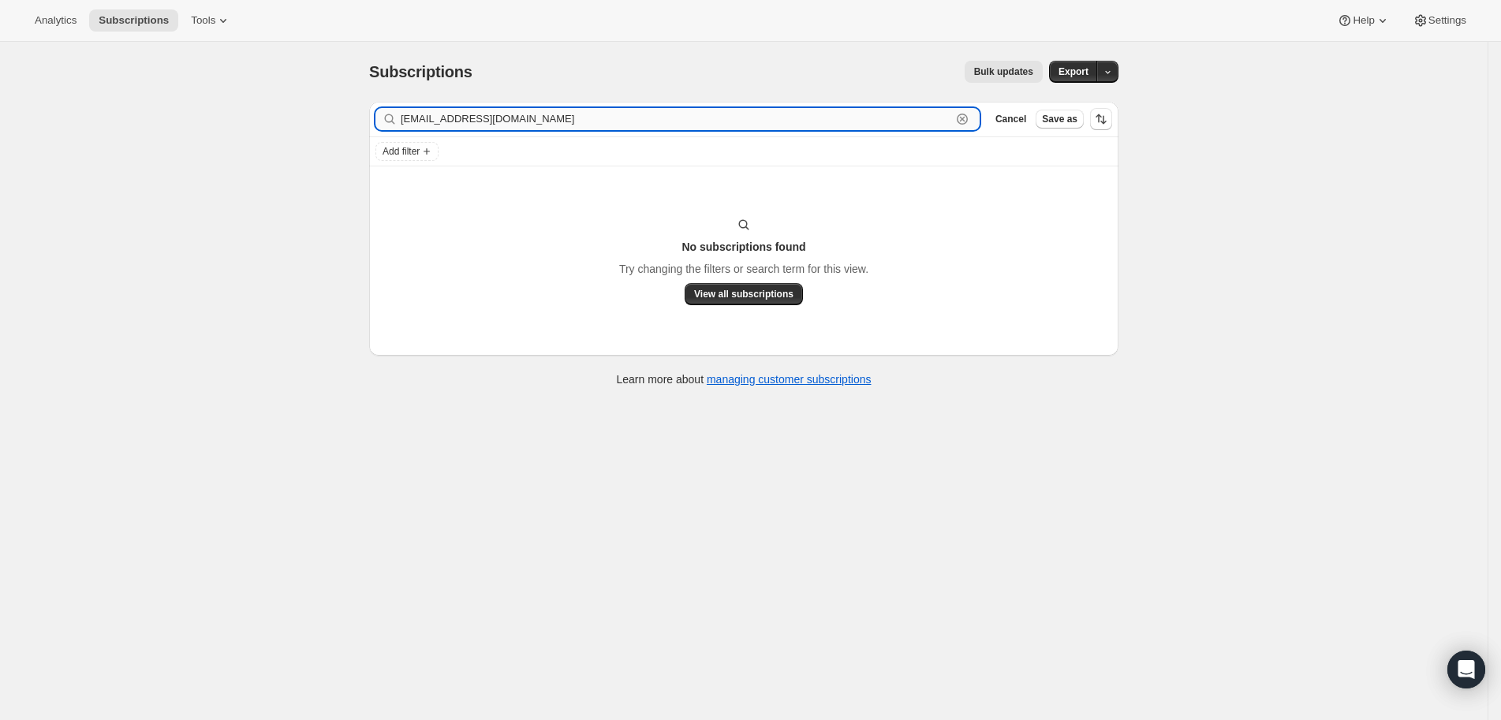
click at [479, 108] on input "drea.humphrey86@gmail.com" at bounding box center [676, 119] width 550 height 22
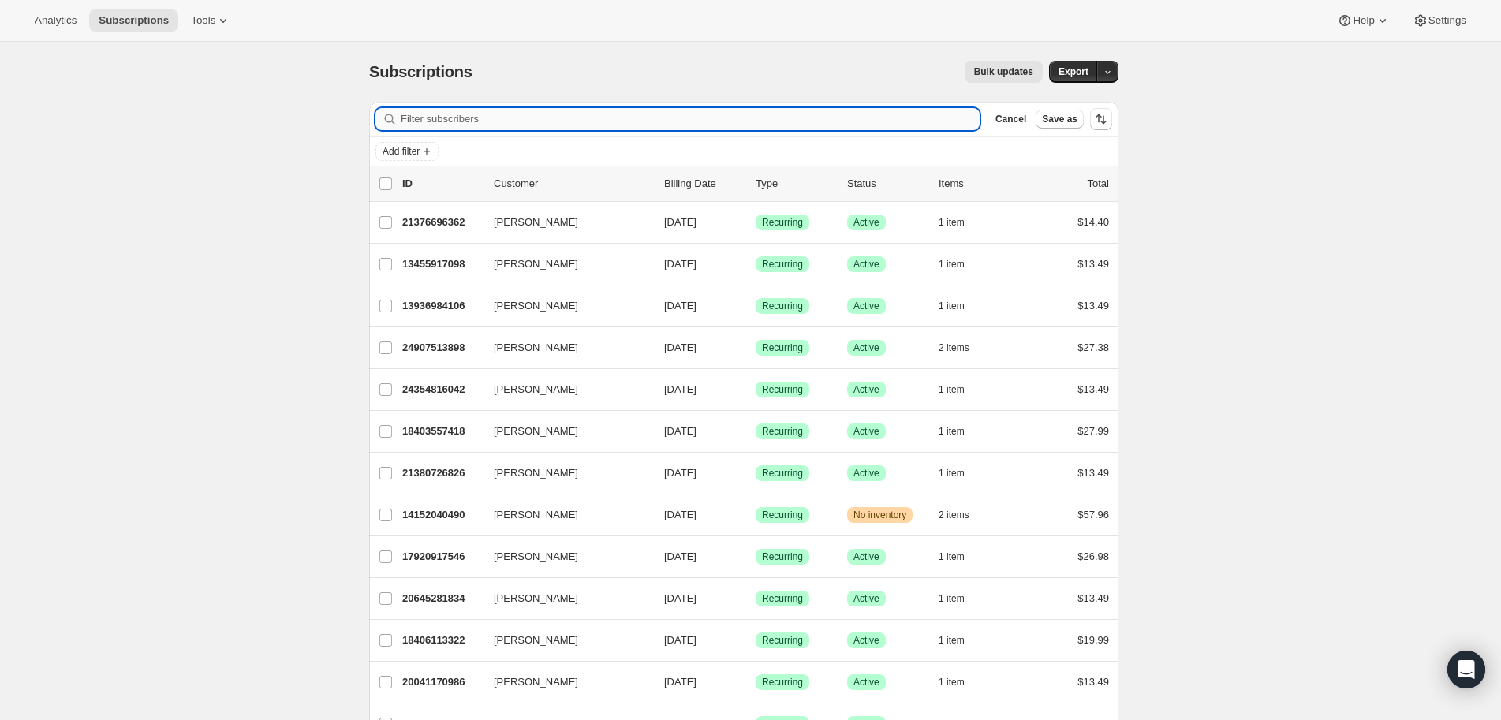
paste input "Andrea Humphrey"
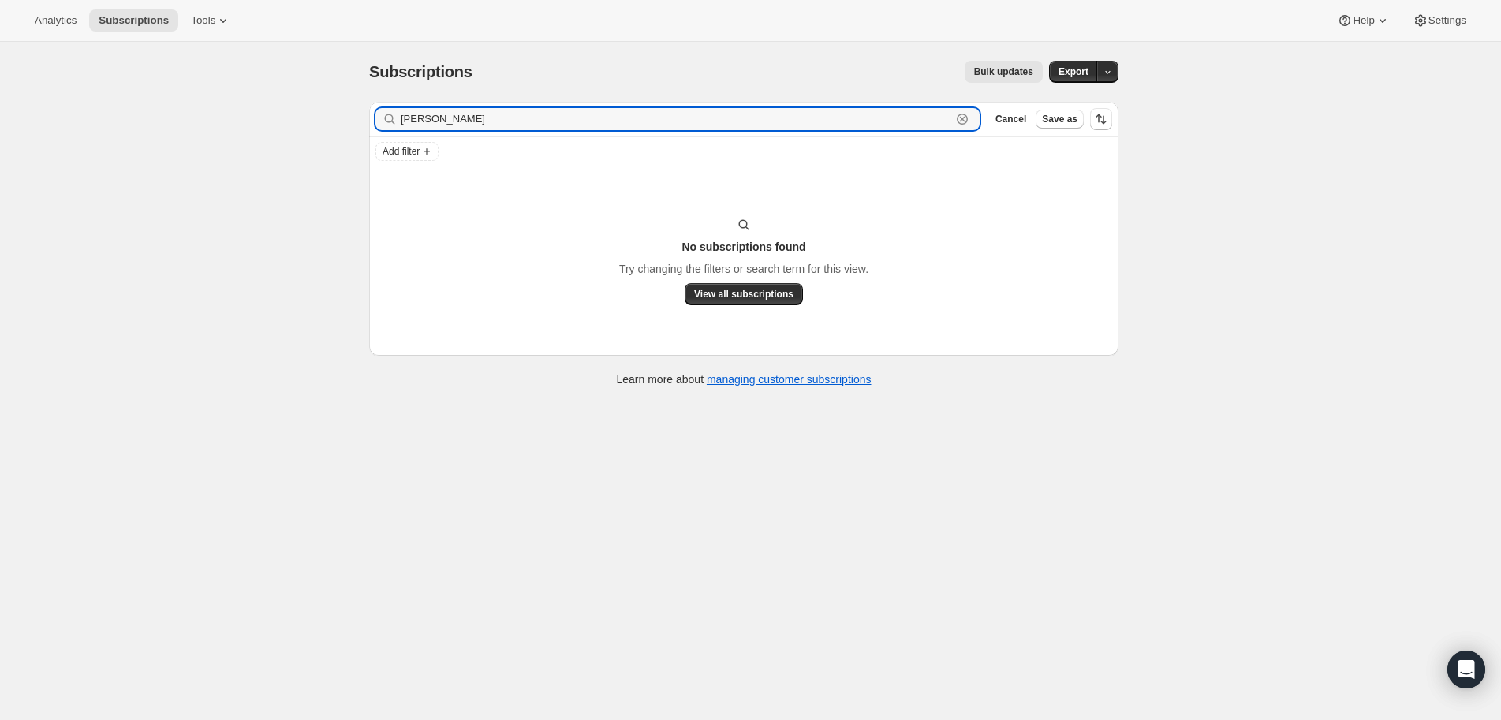
type input "Andrea Humphrey"
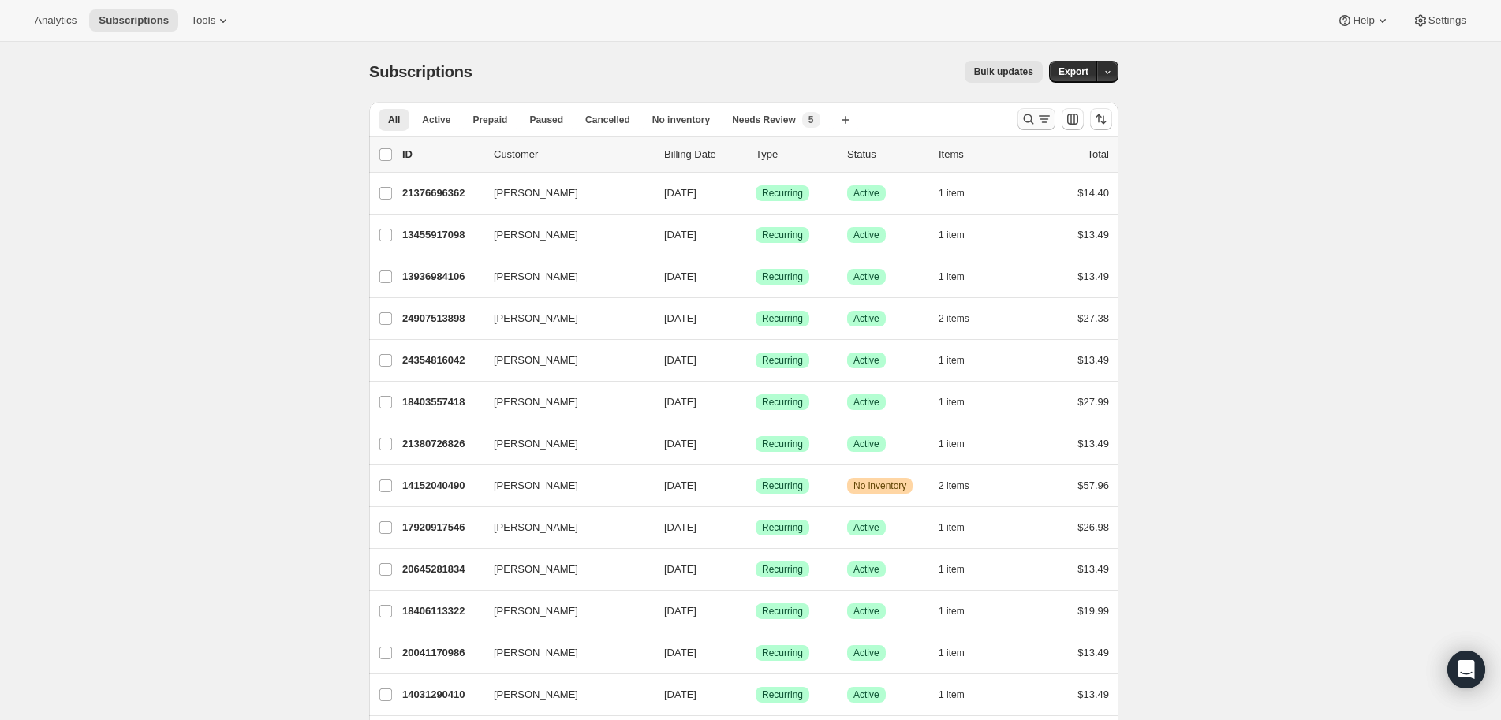
click at [1034, 120] on icon "Search and filter results" at bounding box center [1029, 119] width 10 height 10
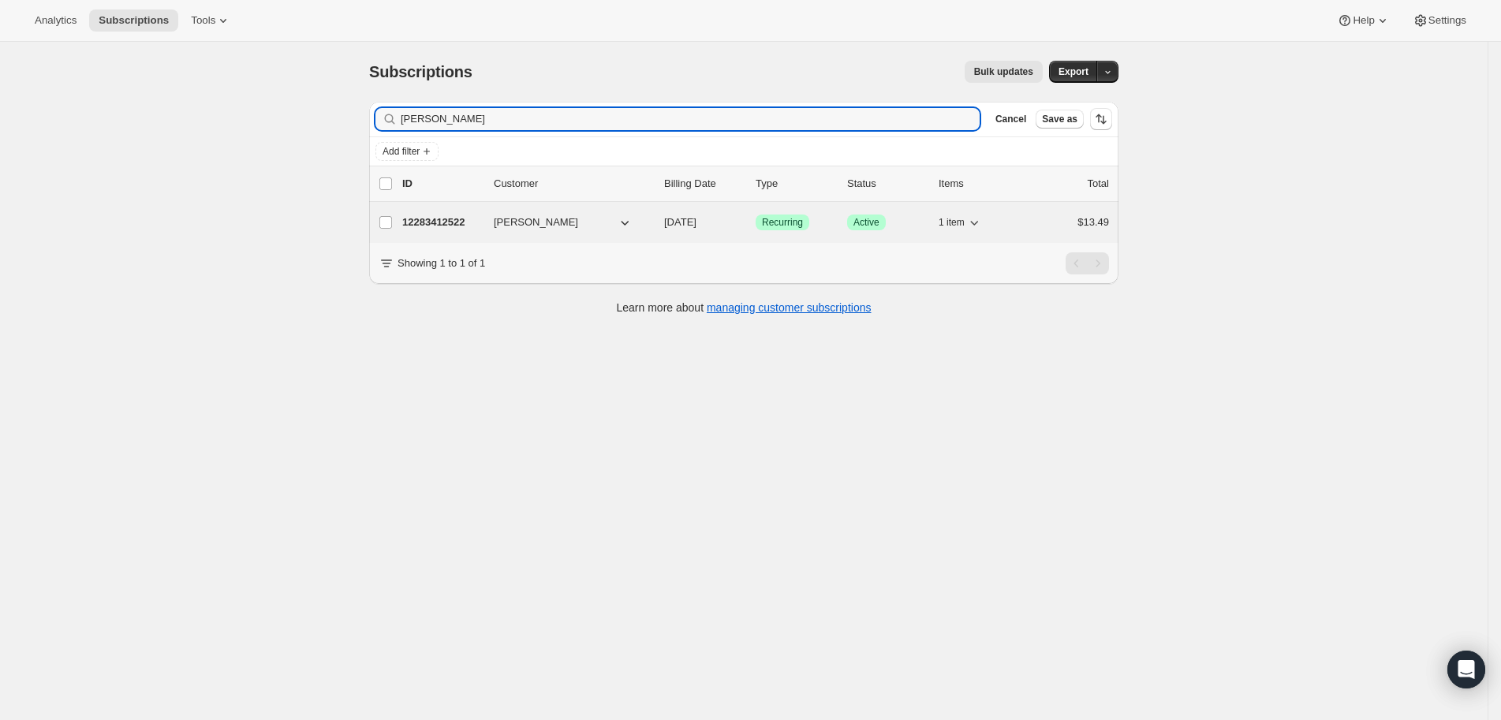
type input "Erin Chadwick"
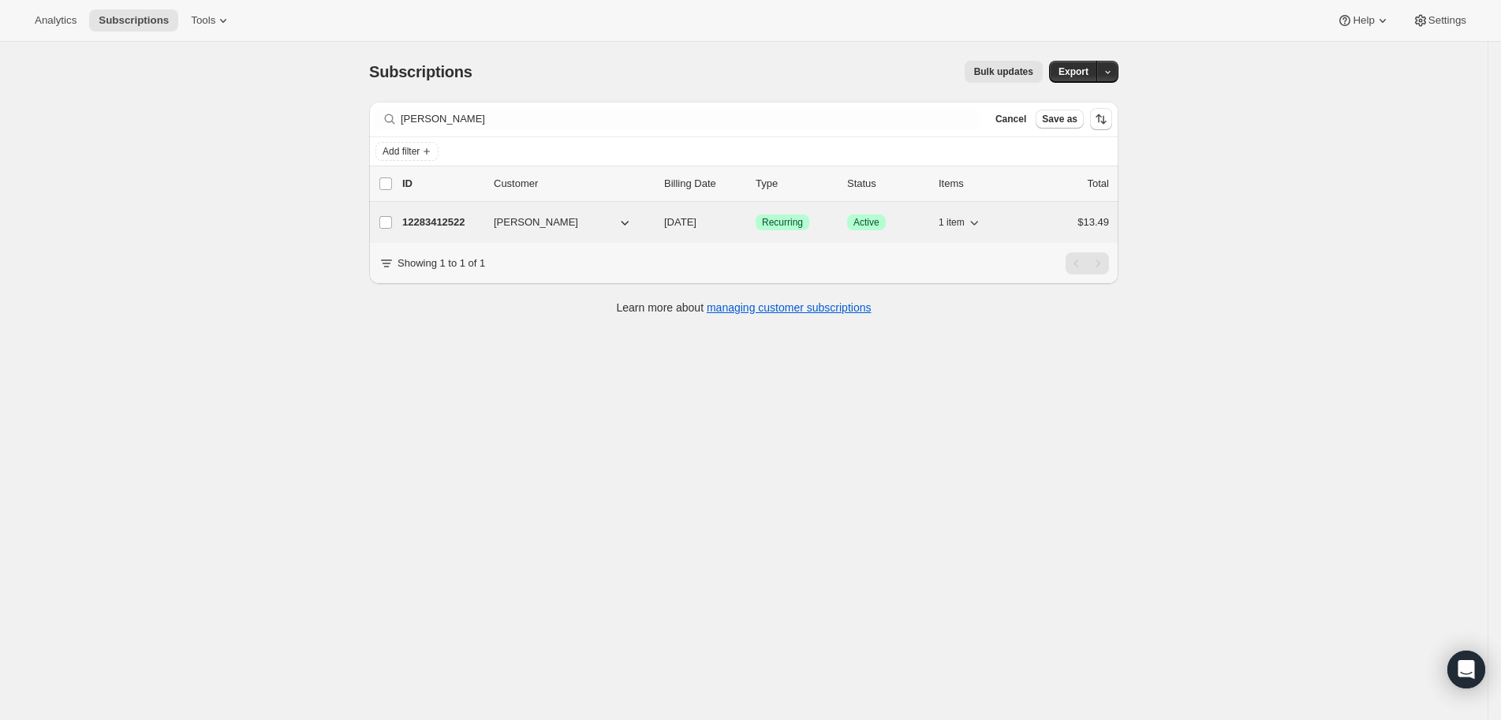
click at [459, 222] on p "12283412522" at bounding box center [441, 223] width 79 height 16
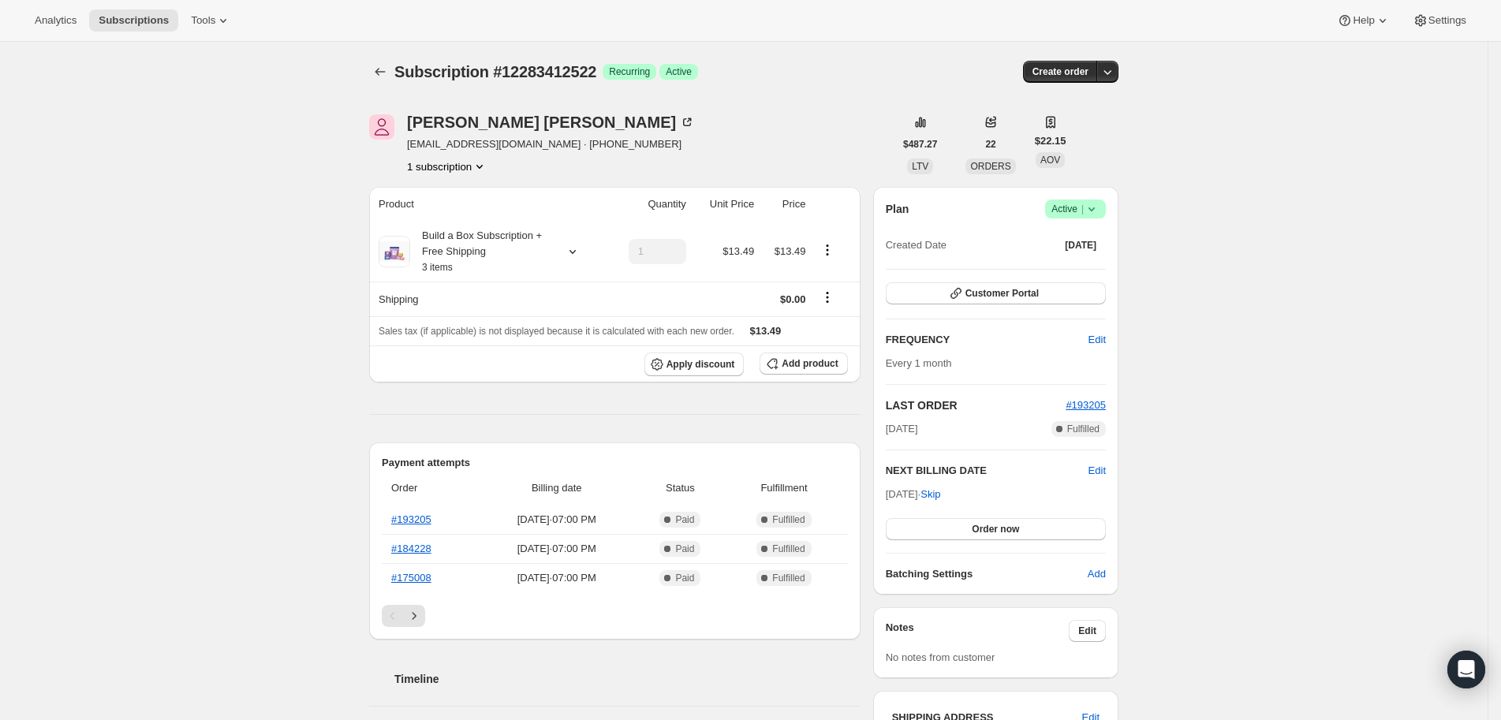
click at [821, 68] on div "Subscription #12283412522 Success Recurring Success Active" at bounding box center [622, 72] width 457 height 22
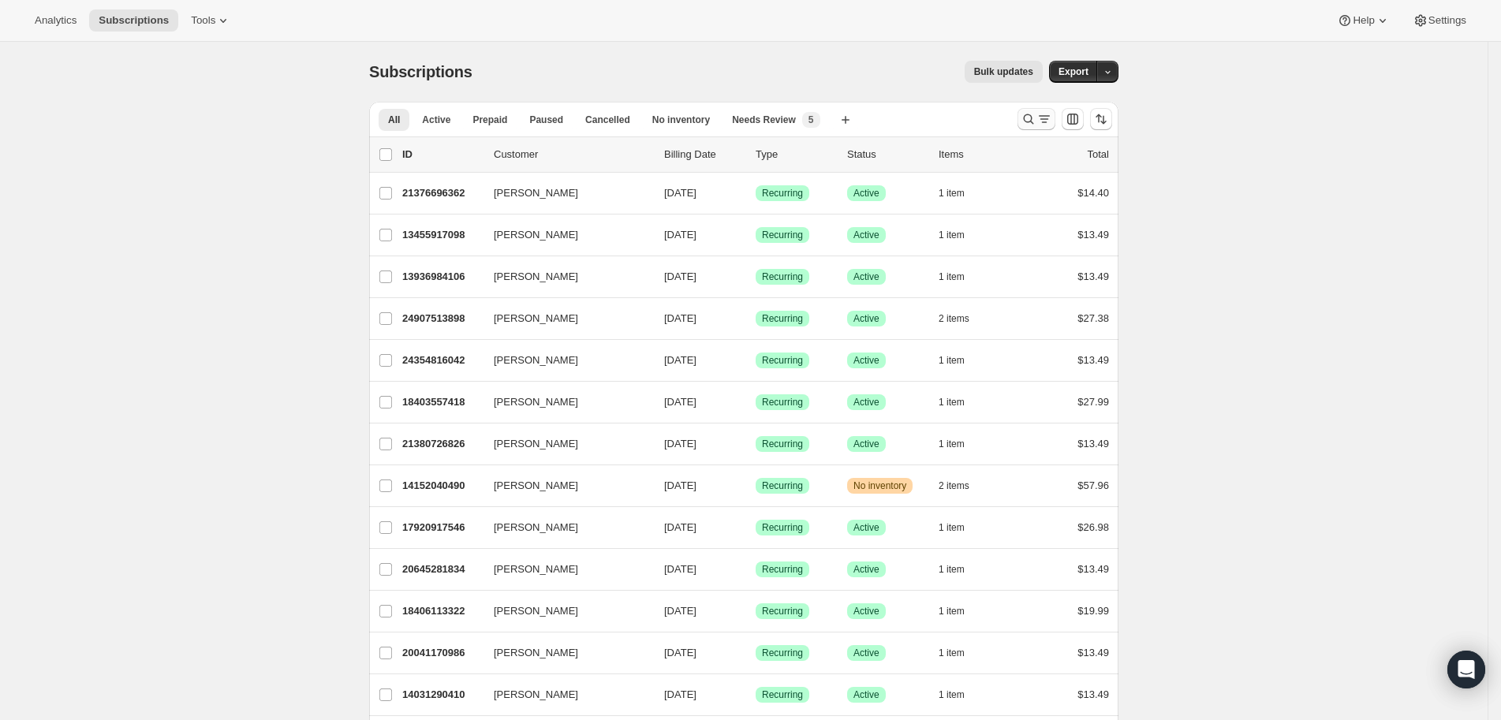
click at [1028, 115] on icon "Search and filter results" at bounding box center [1028, 119] width 16 height 16
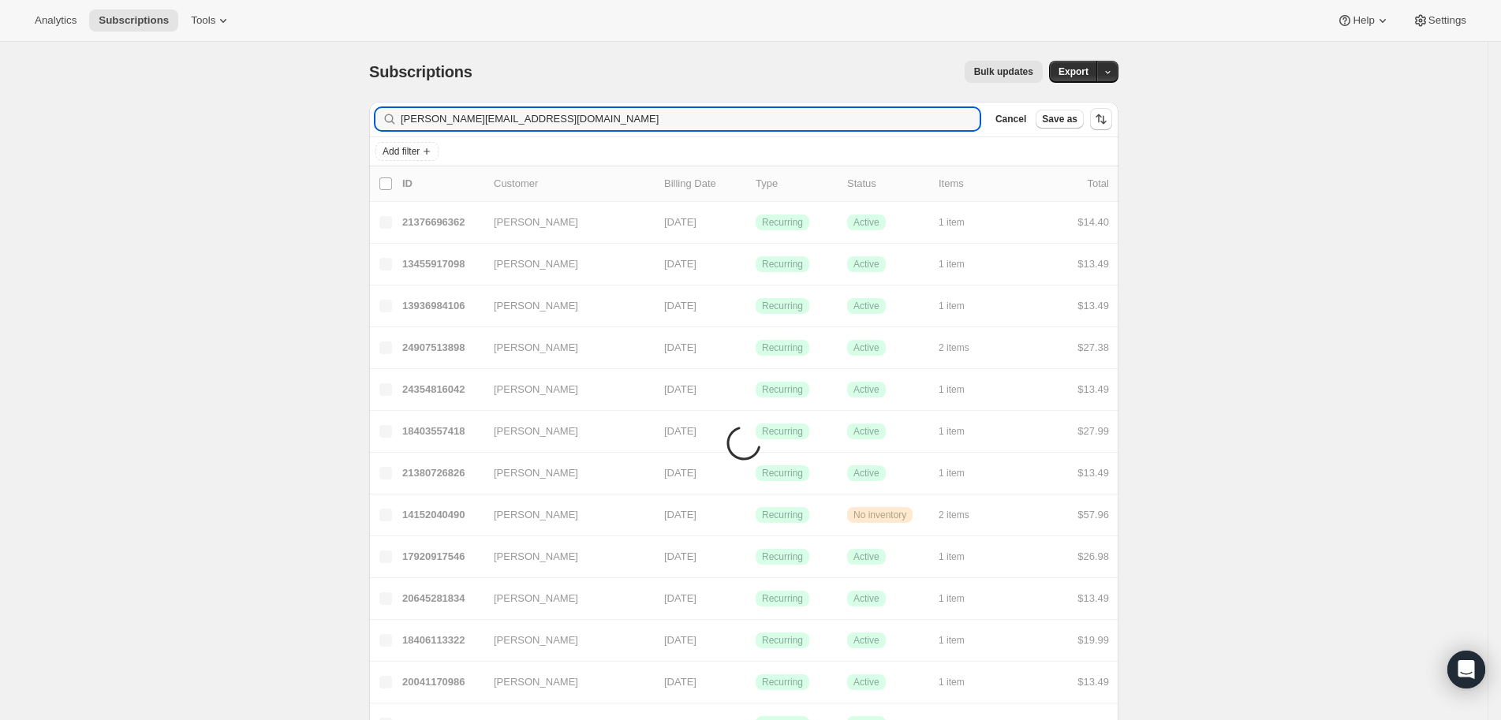
type input "brenton.eps@gmail.com"
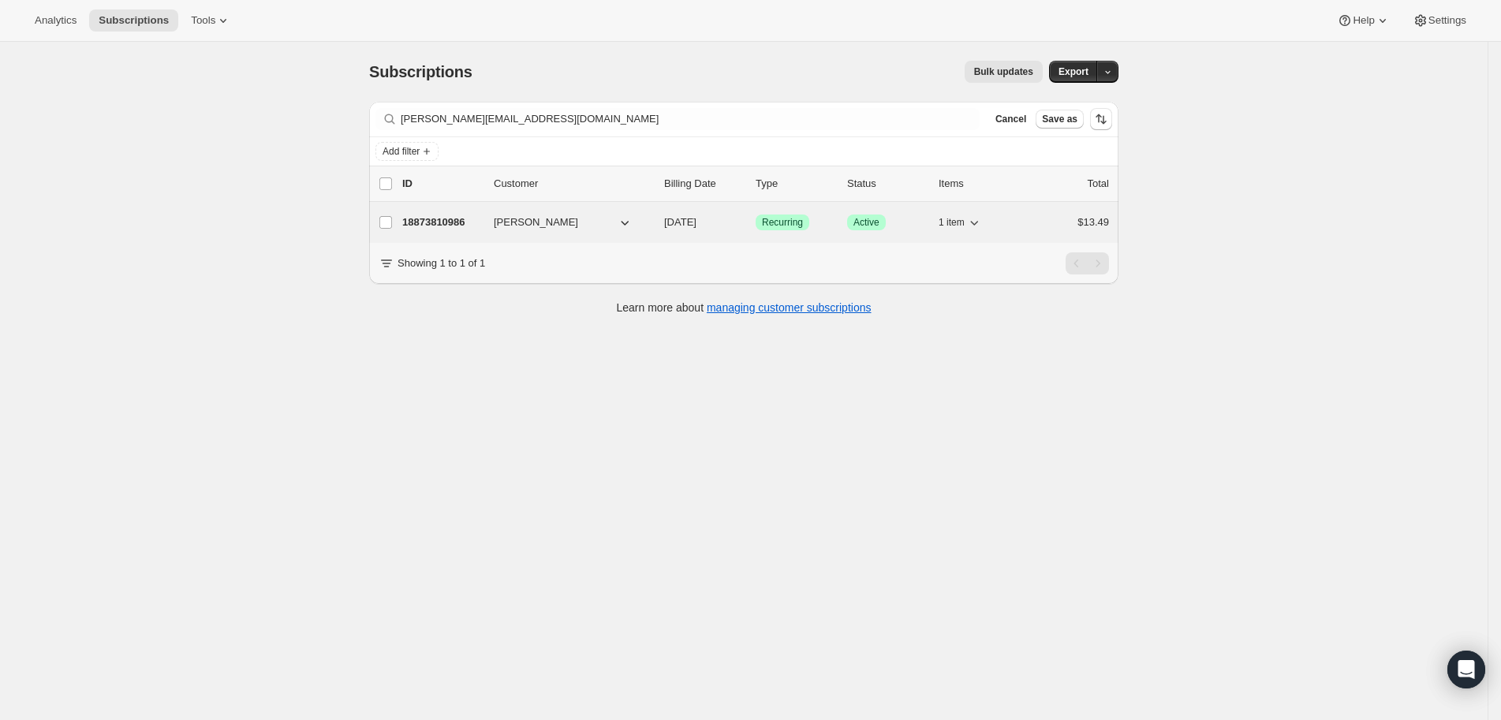
click at [438, 229] on p "18873810986" at bounding box center [441, 223] width 79 height 16
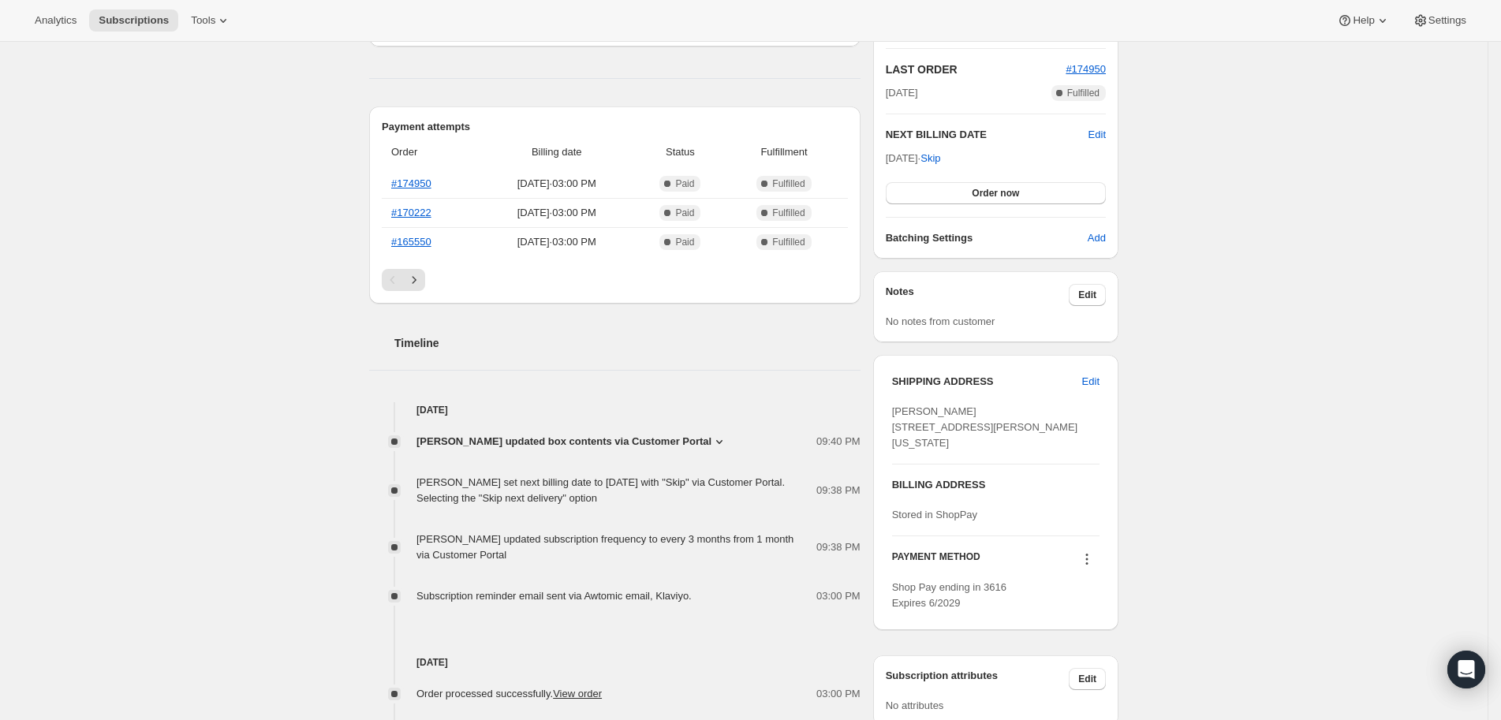
scroll to position [426, 0]
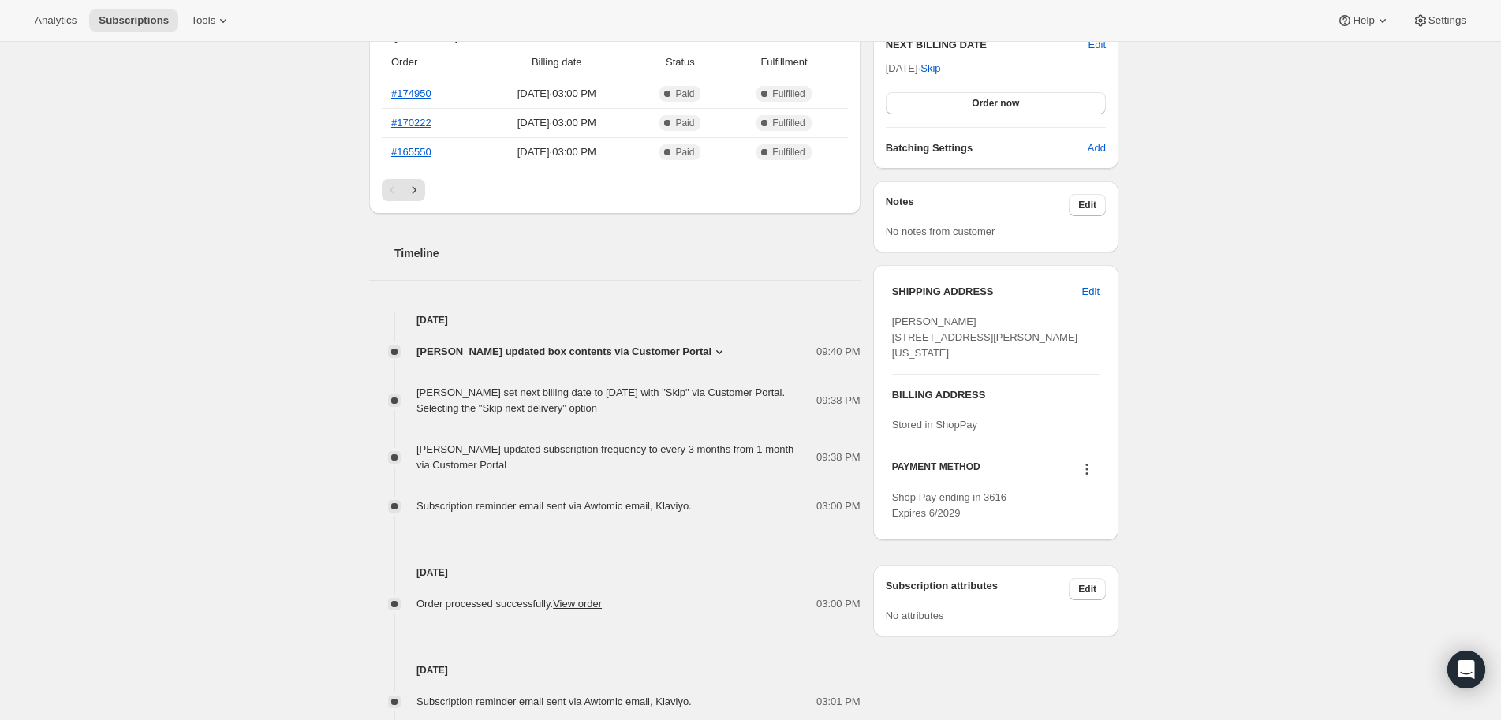
click at [727, 347] on icon at bounding box center [719, 352] width 16 height 16
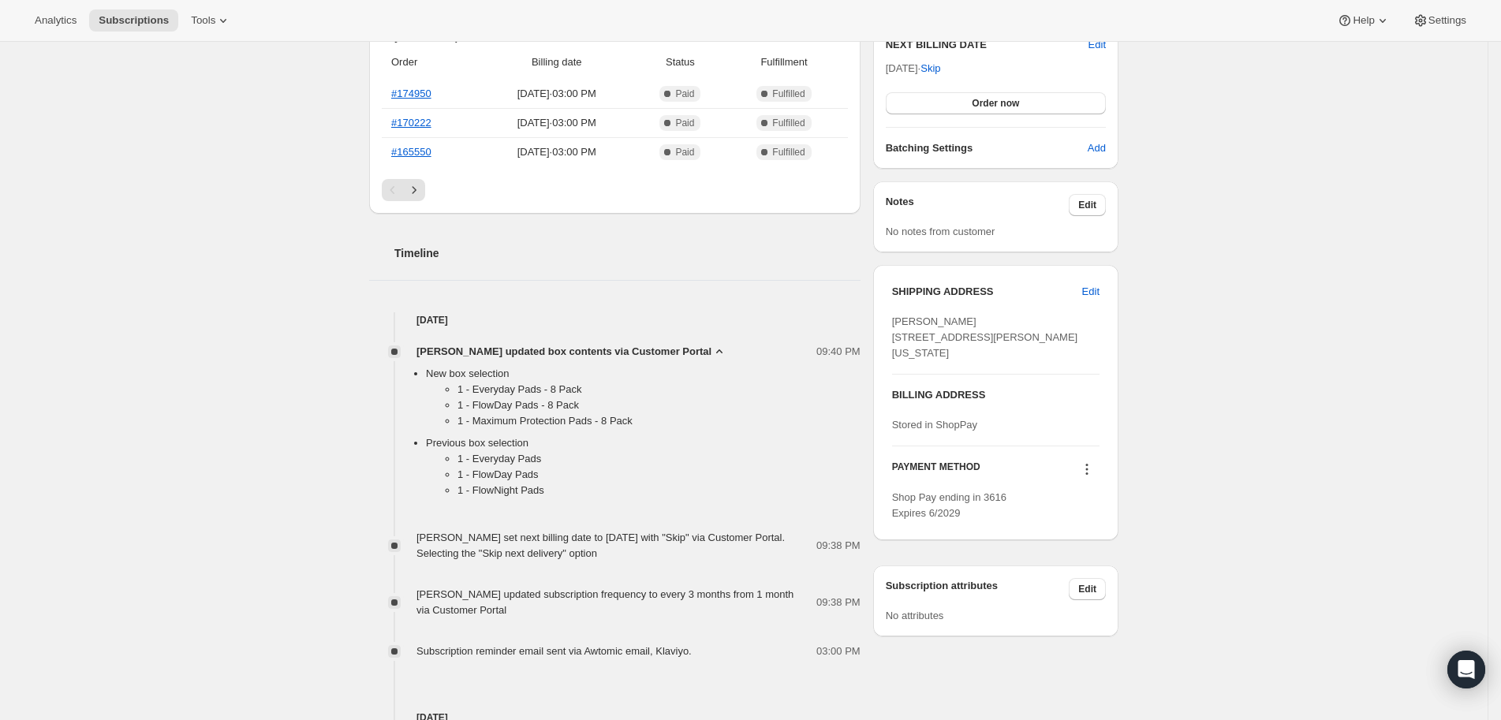
click at [727, 347] on icon at bounding box center [719, 352] width 16 height 16
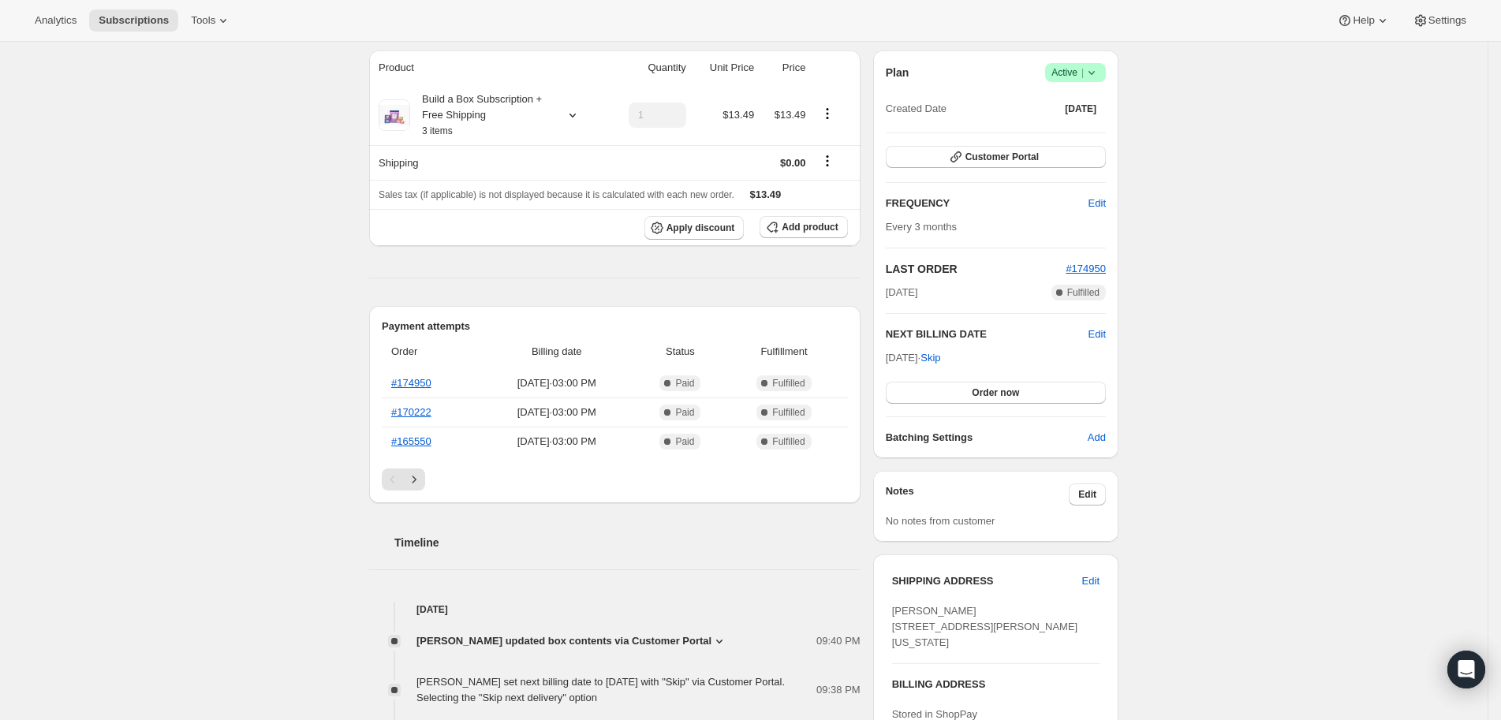
scroll to position [0, 0]
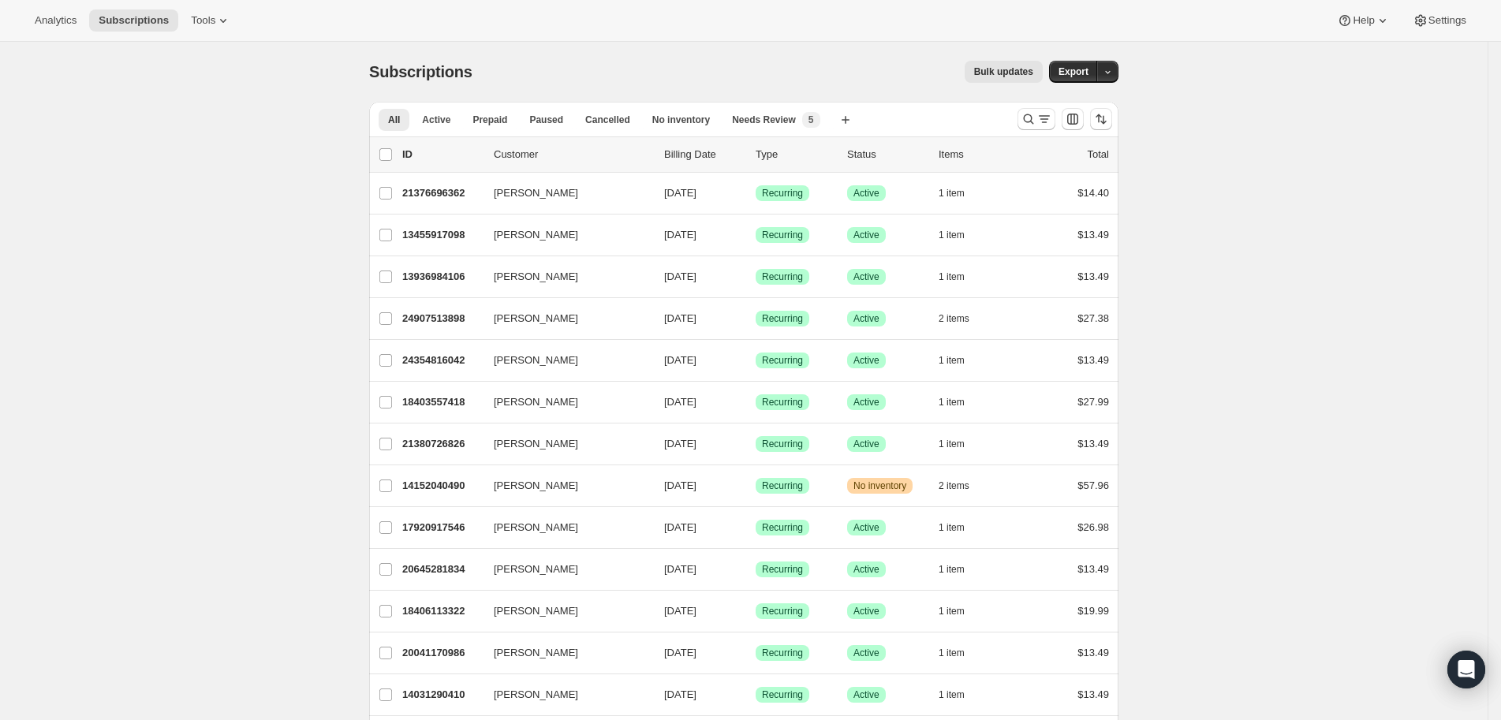
click at [1026, 110] on button "Search and filter results" at bounding box center [1036, 119] width 38 height 22
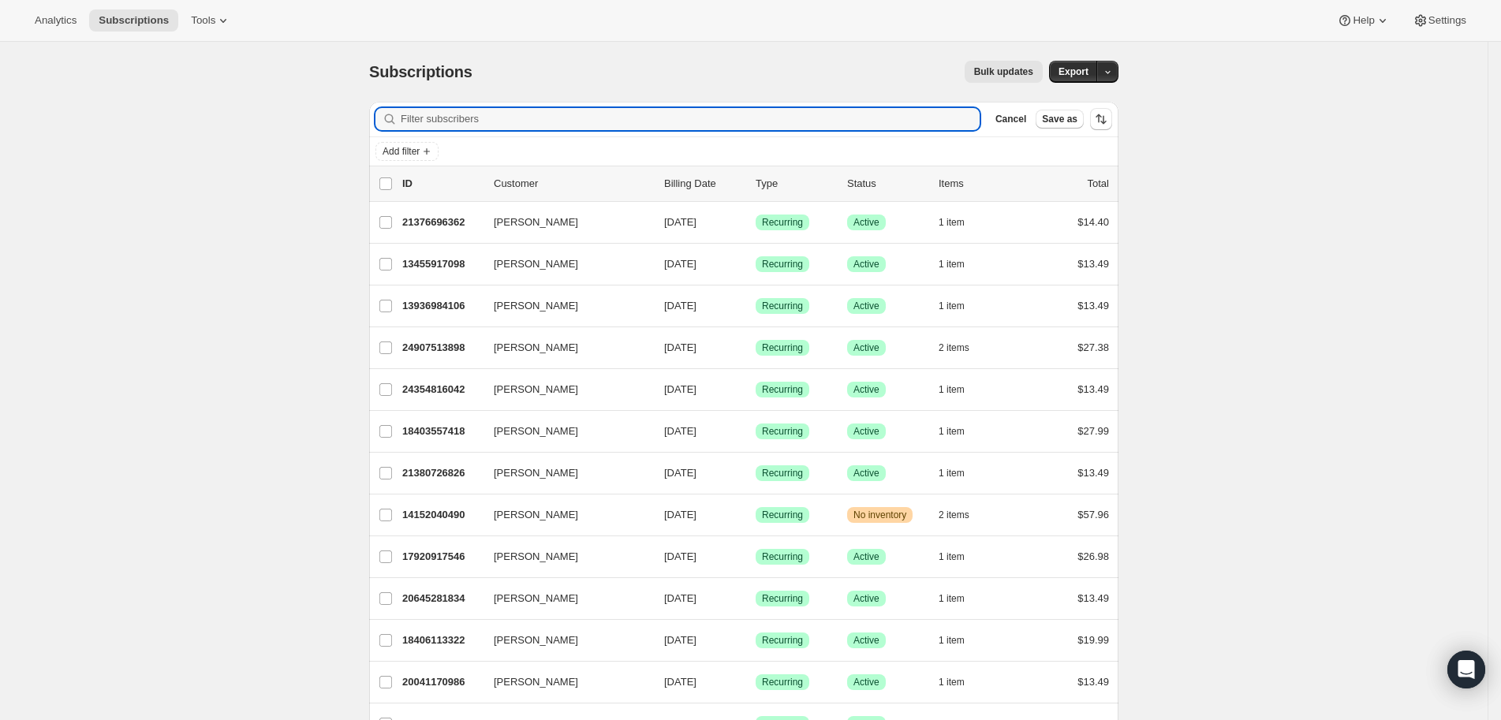
paste input "12858621994"
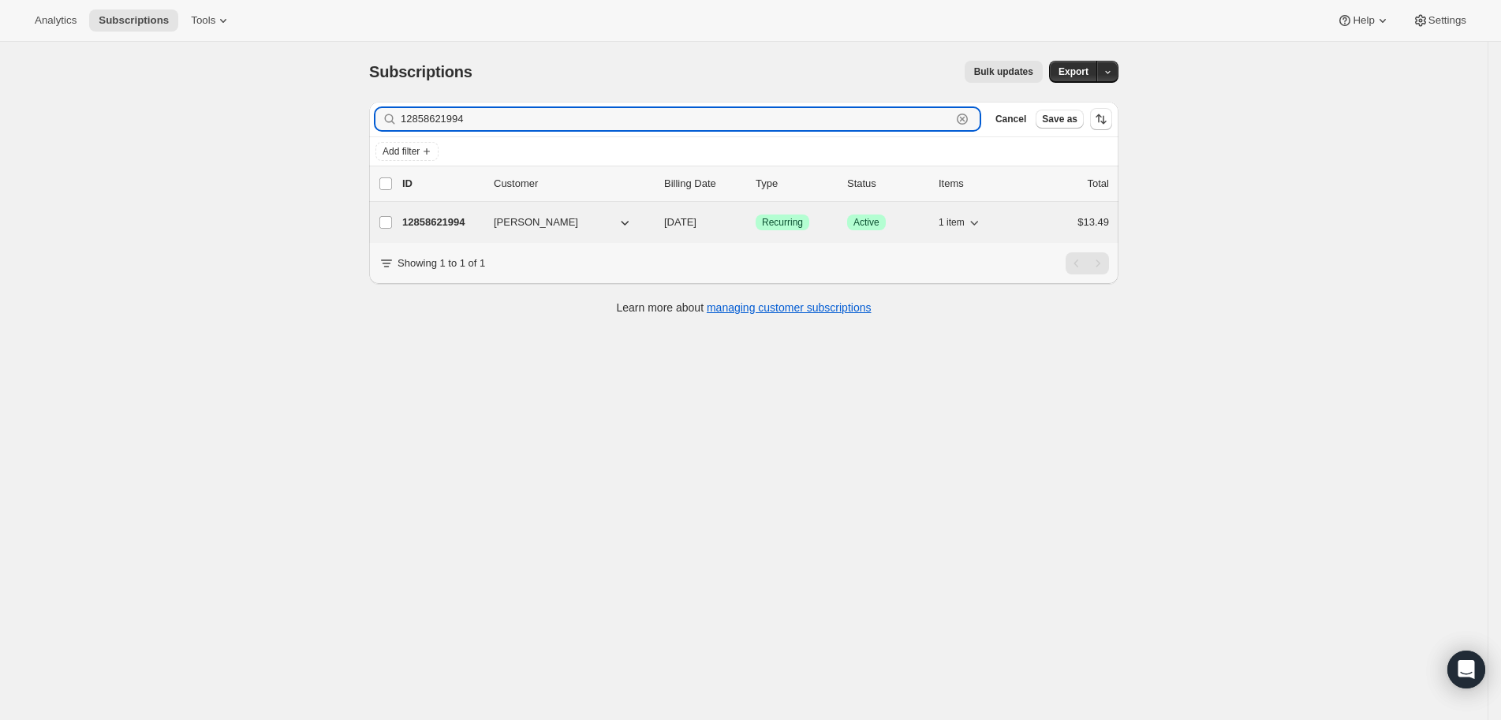
type input "12858621994"
click at [447, 215] on p "12858621994" at bounding box center [441, 223] width 79 height 16
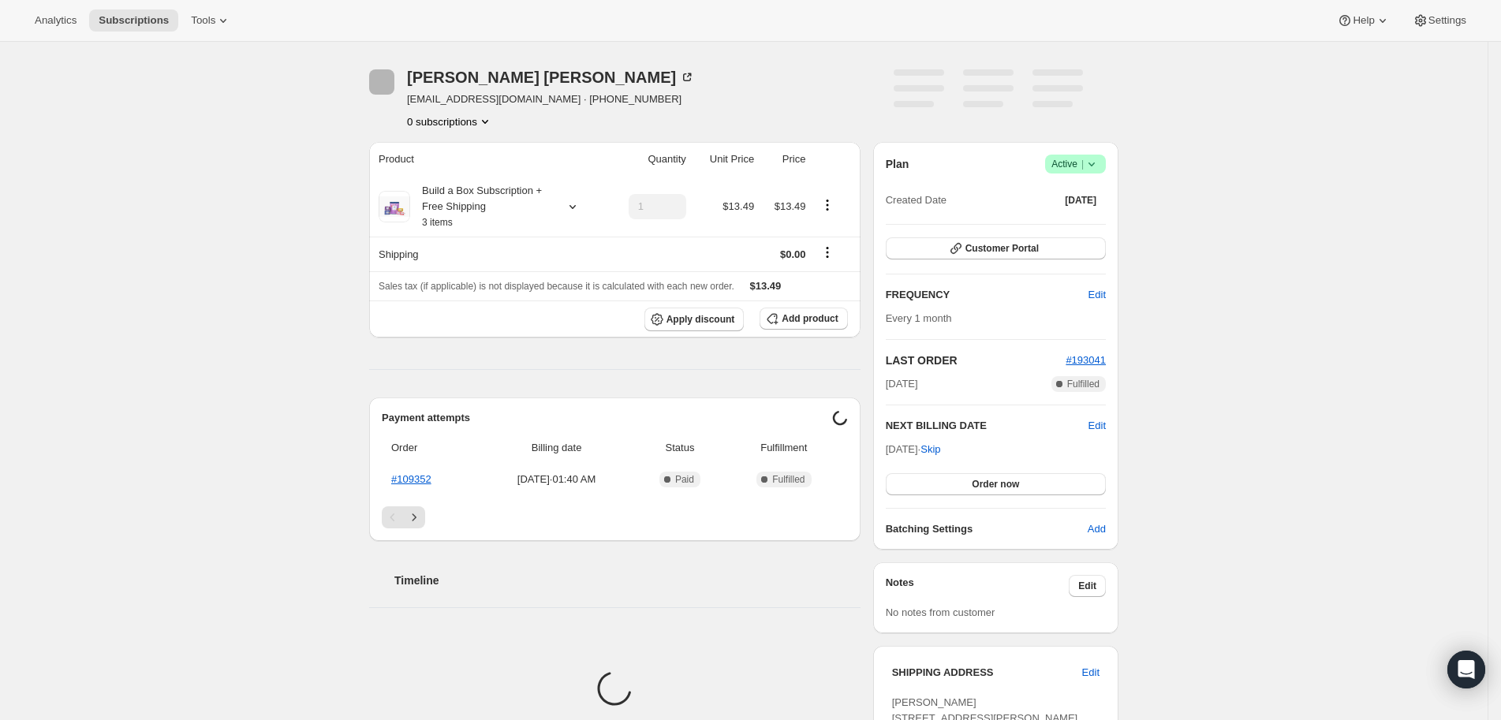
scroll to position [161, 0]
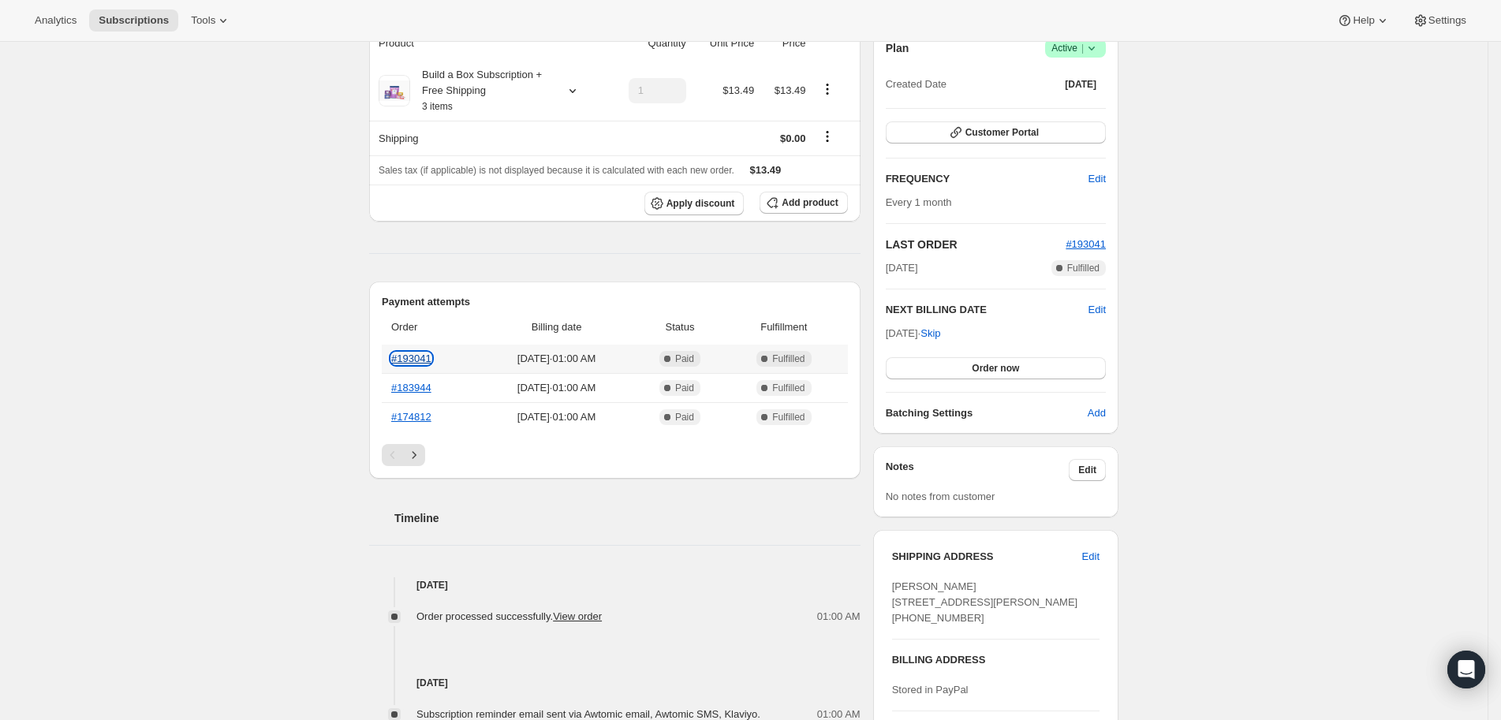
click at [424, 358] on link "#193041" at bounding box center [411, 359] width 40 height 12
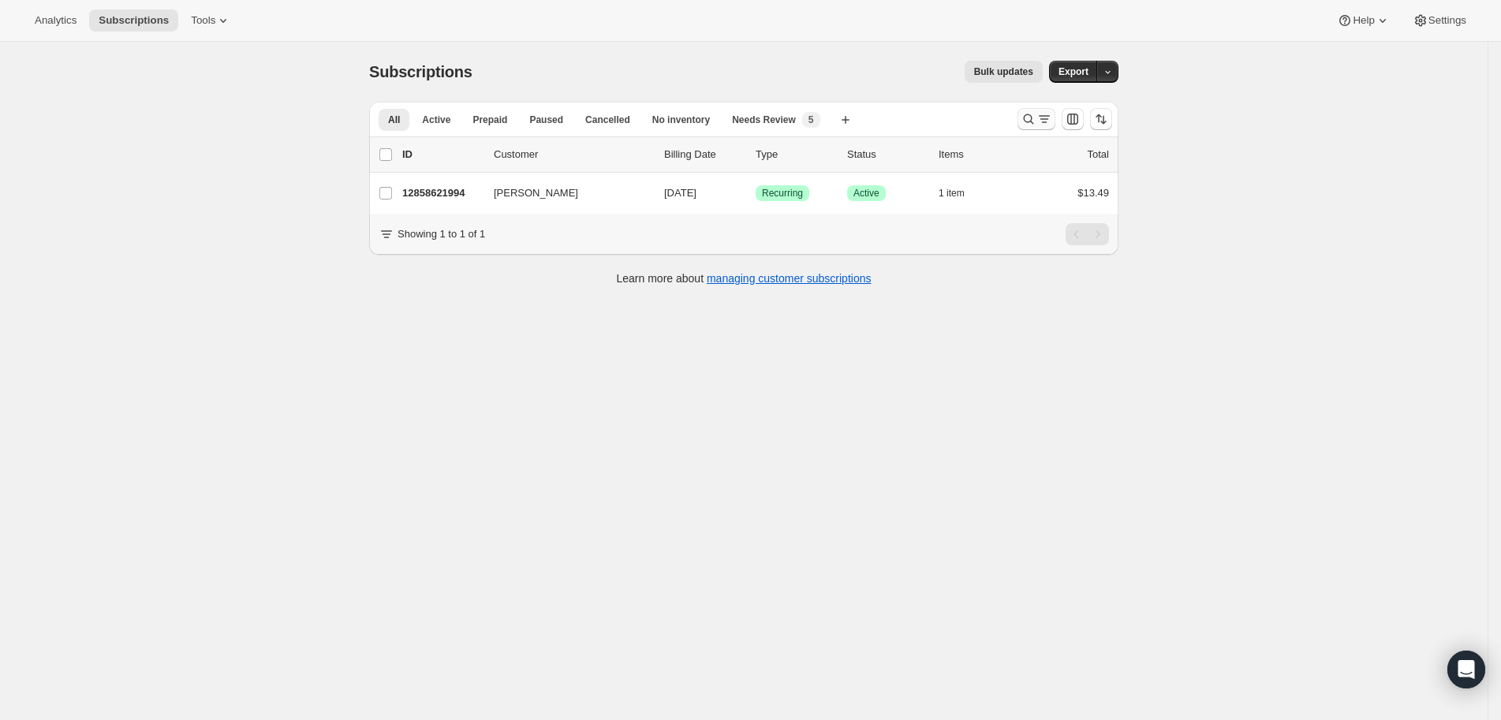
click at [1031, 112] on icon "Search and filter results" at bounding box center [1028, 119] width 16 height 16
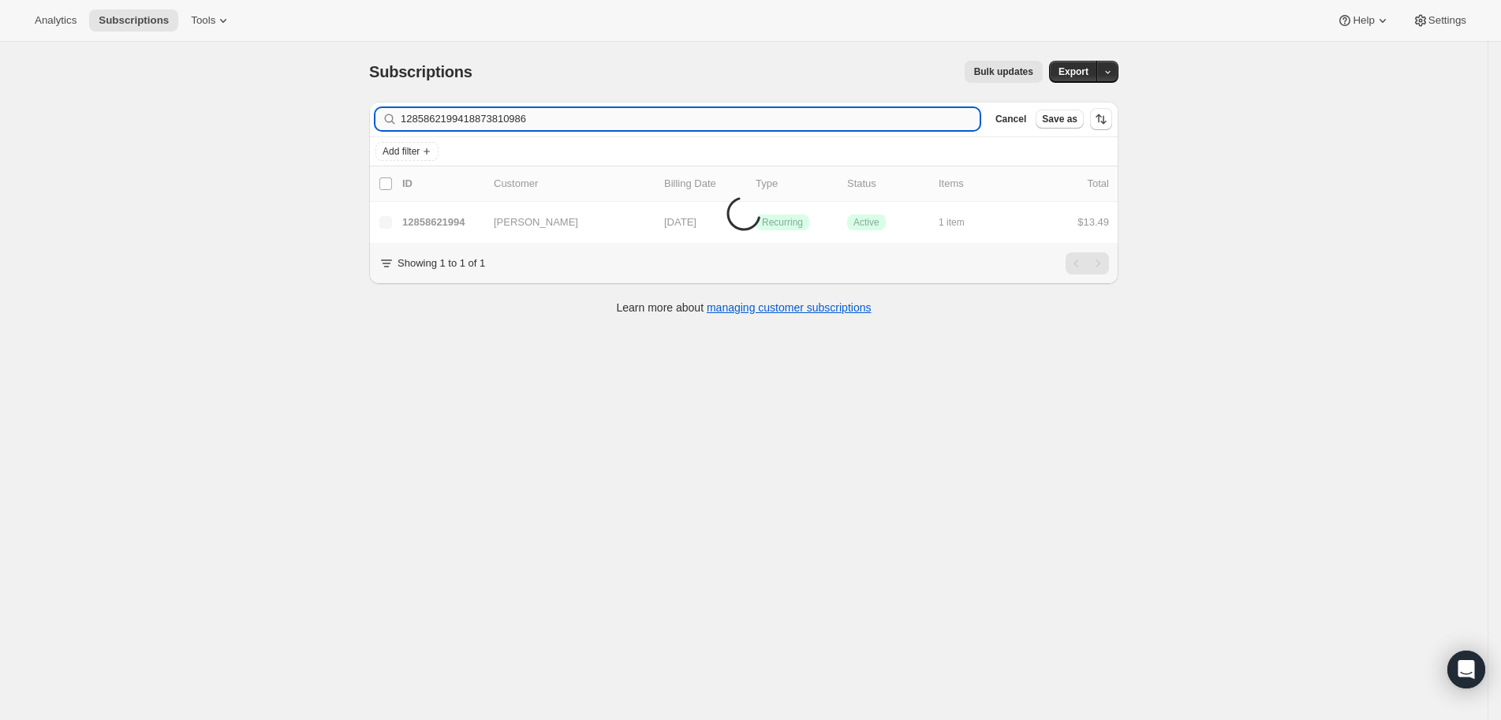
click at [500, 108] on input "1285862199418873810986" at bounding box center [690, 119] width 579 height 22
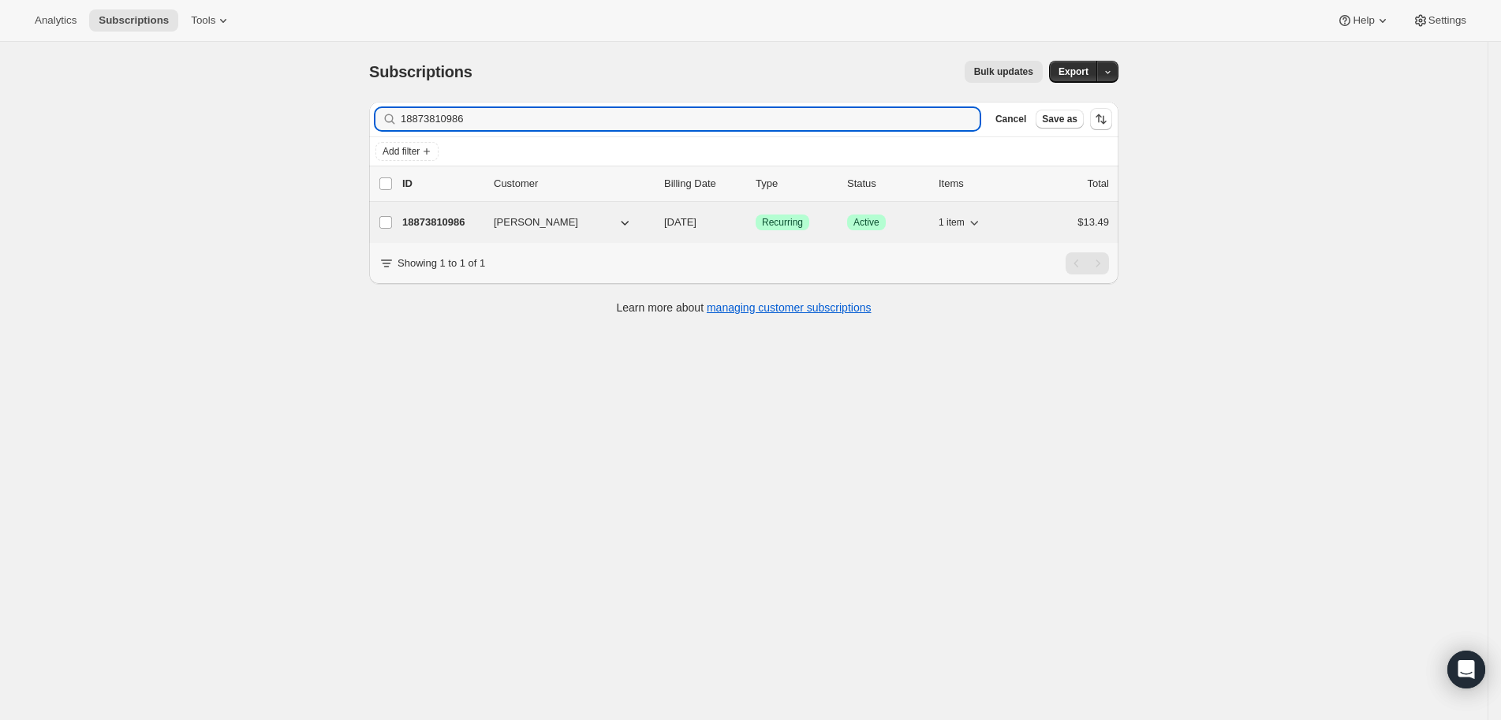
type input "18873810986"
click at [445, 211] on div "18873810986 [PERSON_NAME] [DATE] Success Recurring Success Active 1 item $13.49" at bounding box center [755, 222] width 707 height 22
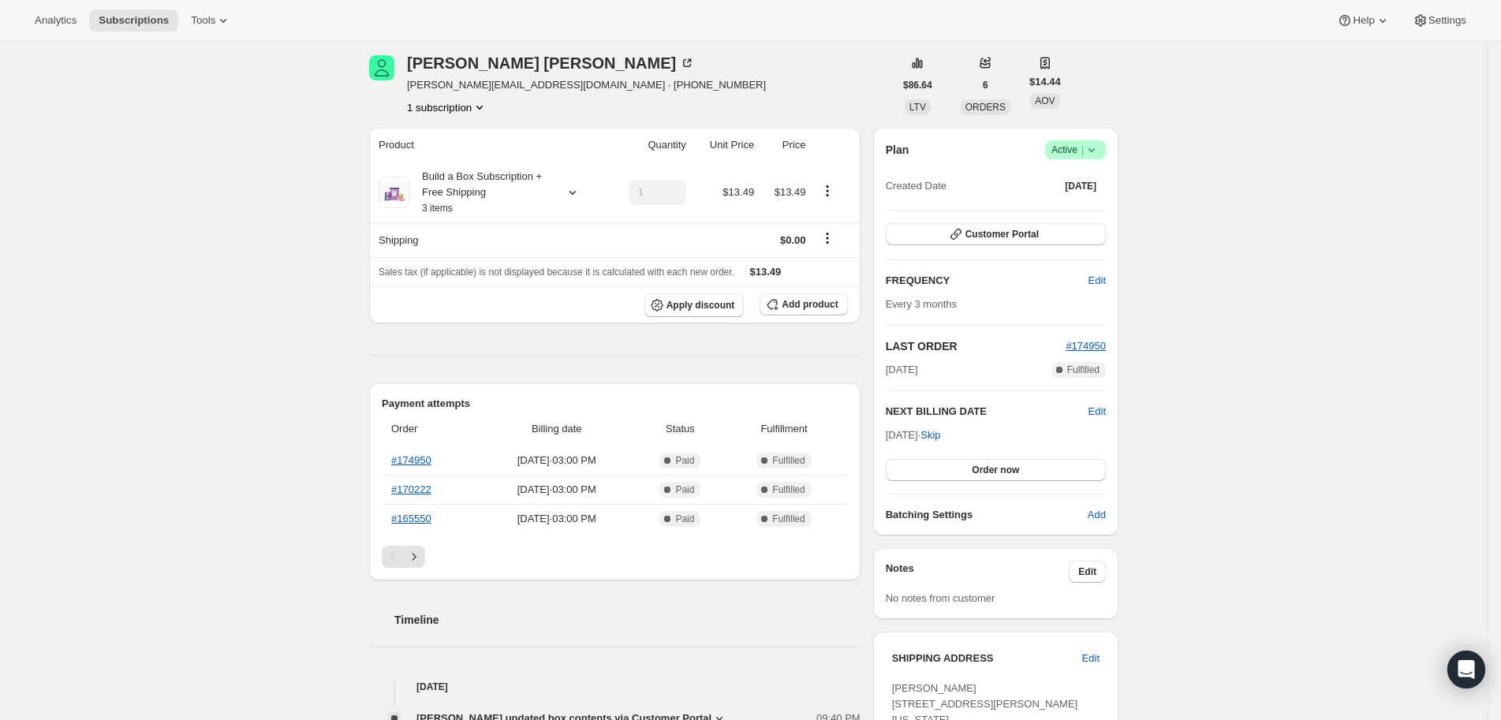
scroll to position [189, 0]
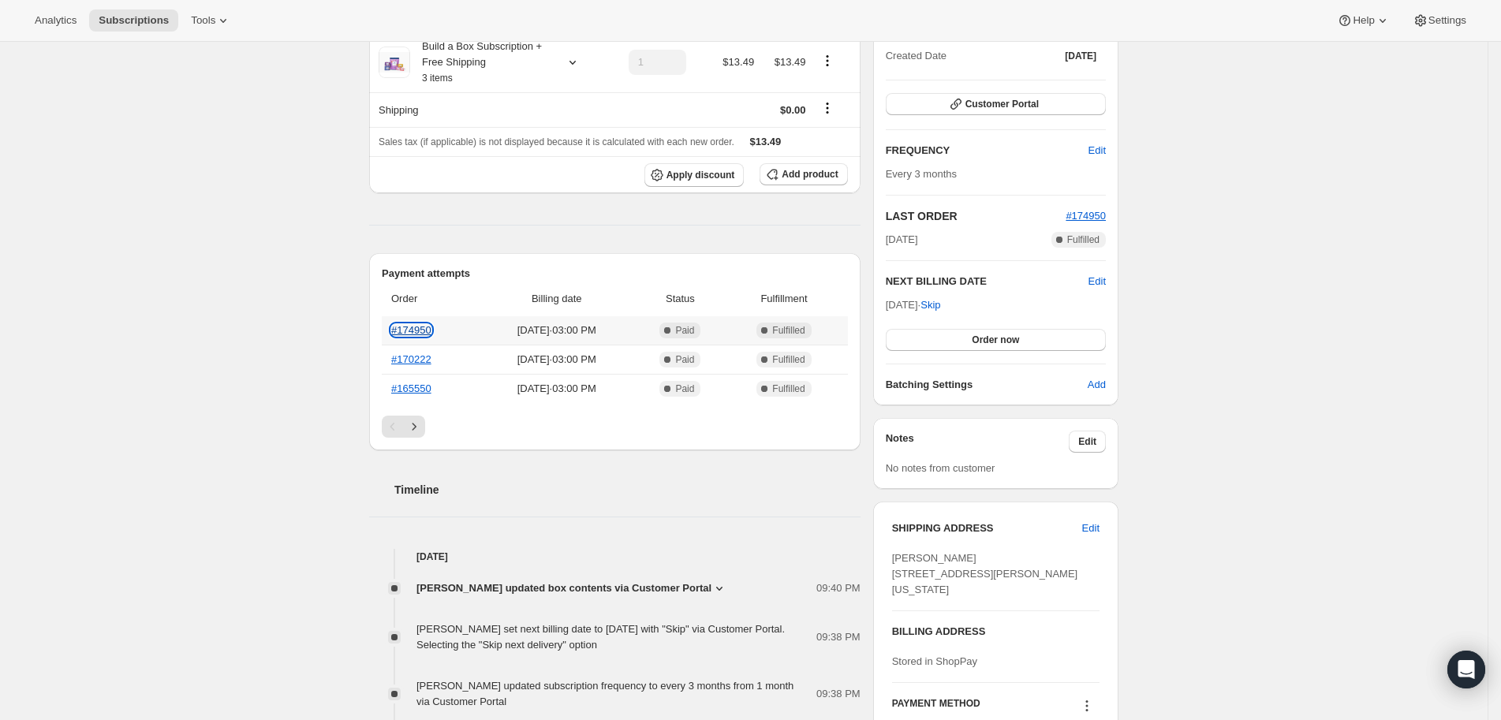
click at [431, 329] on link "#174950" at bounding box center [411, 330] width 40 height 12
